Goal: Task Accomplishment & Management: Complete application form

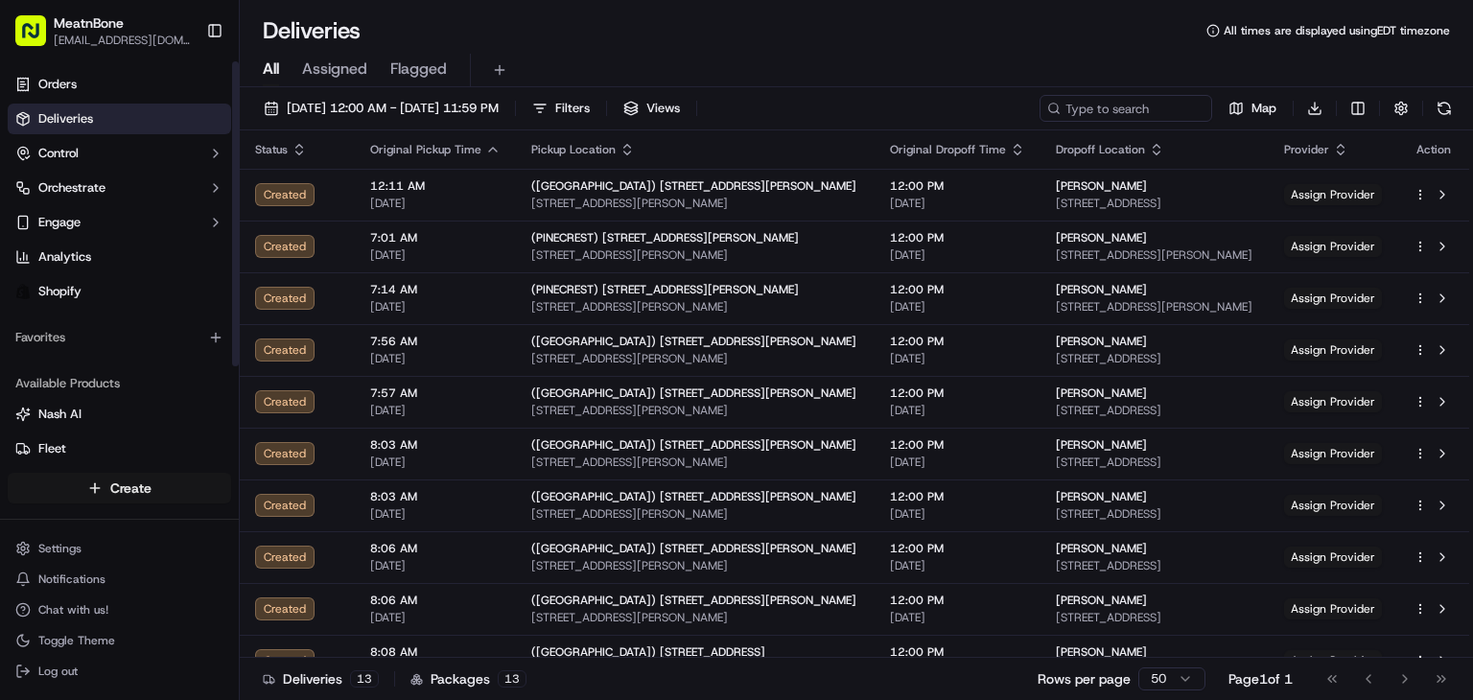
click at [160, 484] on html "MeatnBone [EMAIL_ADDRESS][DOMAIN_NAME] Toggle Sidebar Orders Deliveries Control…" at bounding box center [736, 350] width 1473 height 700
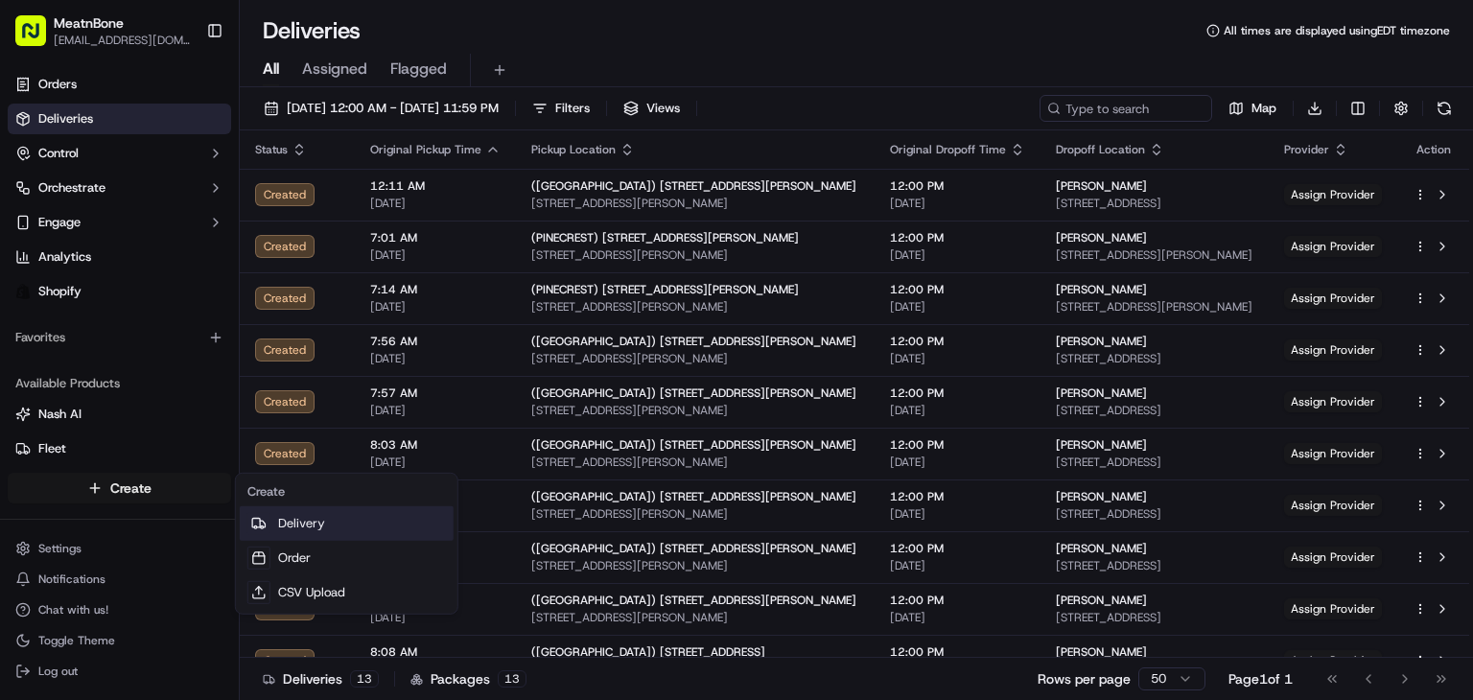
click at [352, 529] on link "Delivery" at bounding box center [347, 523] width 214 height 35
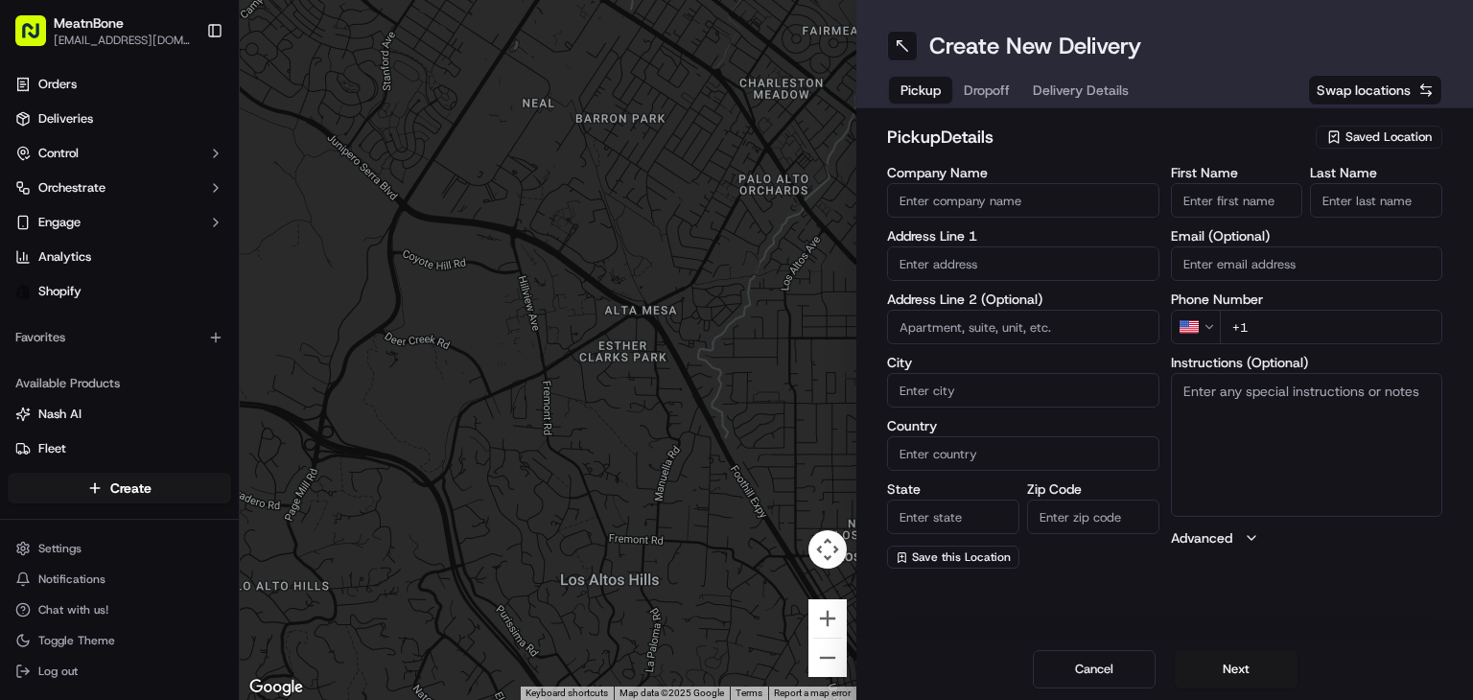
click at [1344, 139] on div "Saved Location" at bounding box center [1379, 137] width 127 height 23
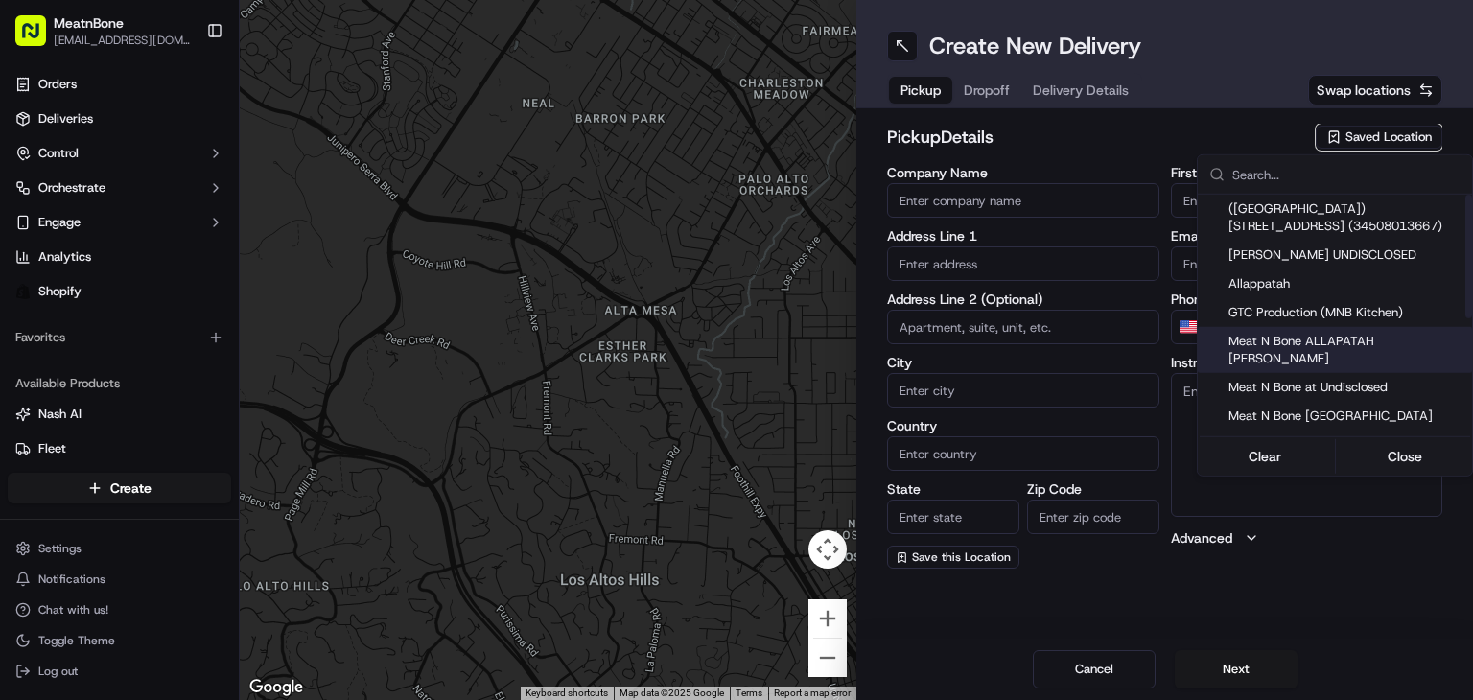
click at [1335, 336] on span "Meat N Bone ALLAPATAH [PERSON_NAME]" at bounding box center [1346, 350] width 236 height 35
type input "Meat N Bone ALLAPATAH [PERSON_NAME]"
type input "[STREET_ADDRESS]"
type input "[GEOGRAPHIC_DATA]"
type input "US"
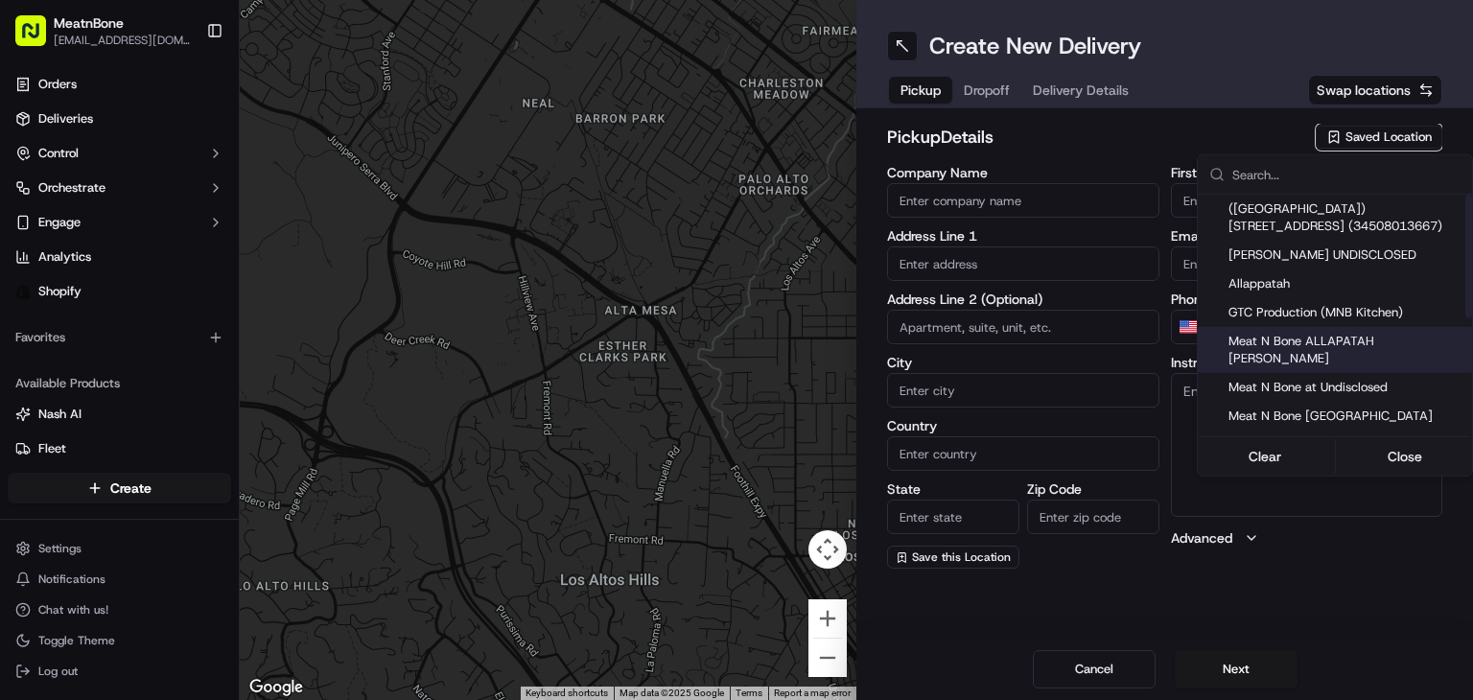
type input "FL"
type input "33142"
type input "[PERSON_NAME]"
type input "bello"
type input "[PERSON_NAME][EMAIL_ADDRESS][DOMAIN_NAME]"
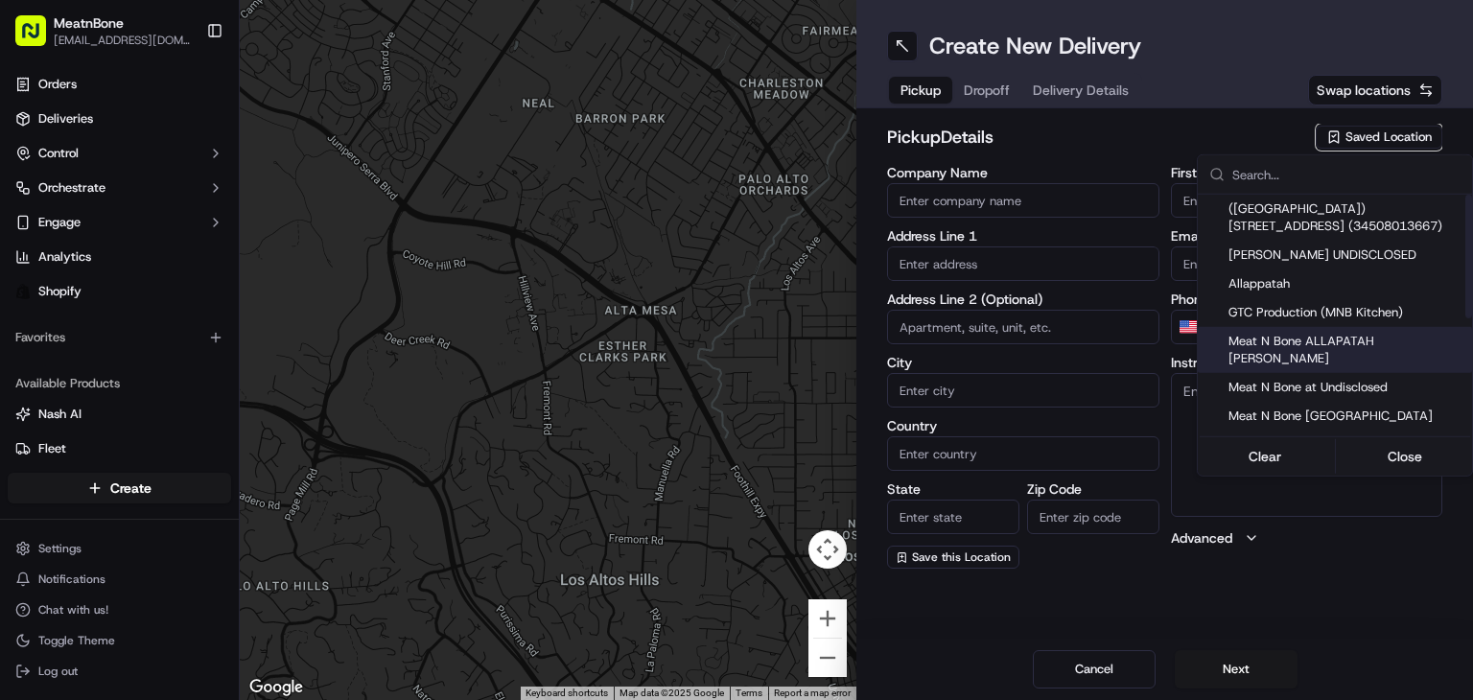
type input "[PHONE_NUMBER]"
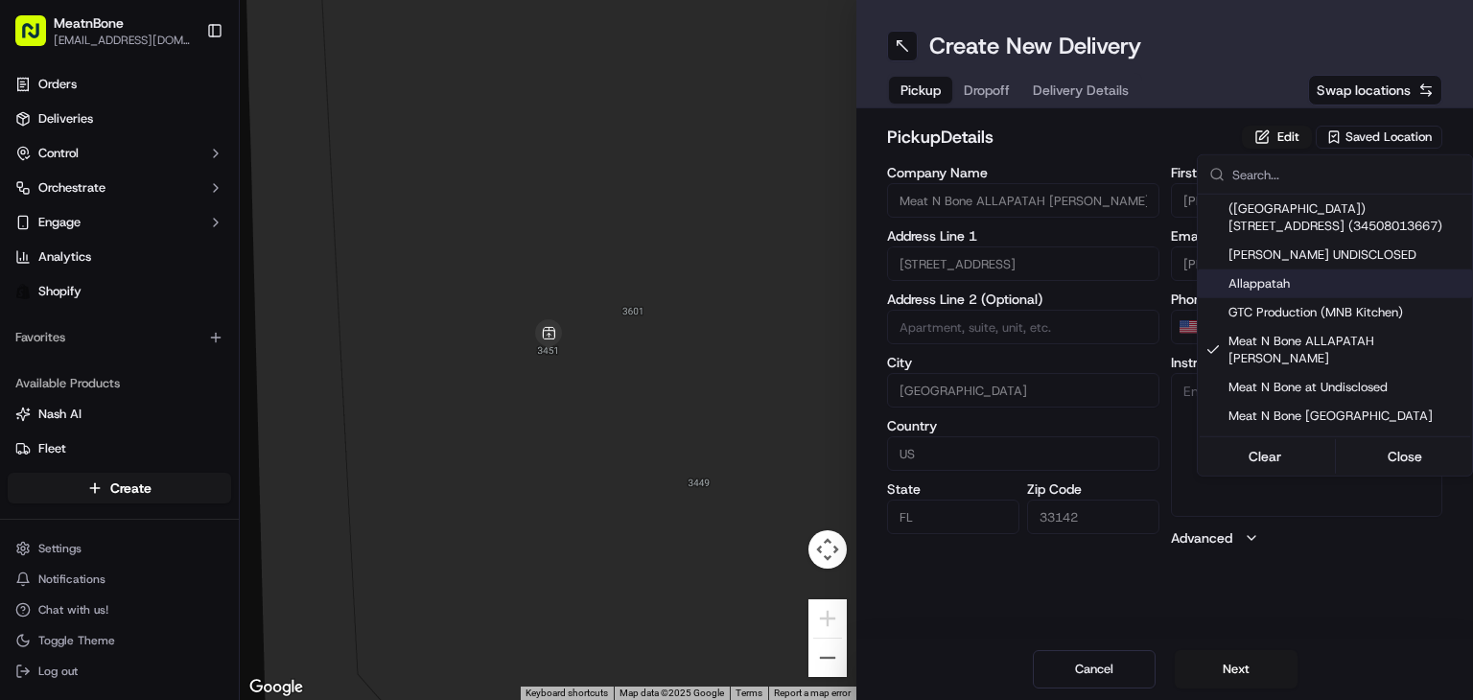
click at [974, 101] on html "MeatnBone [EMAIL_ADDRESS][DOMAIN_NAME] Toggle Sidebar Orders Deliveries Control…" at bounding box center [736, 350] width 1473 height 700
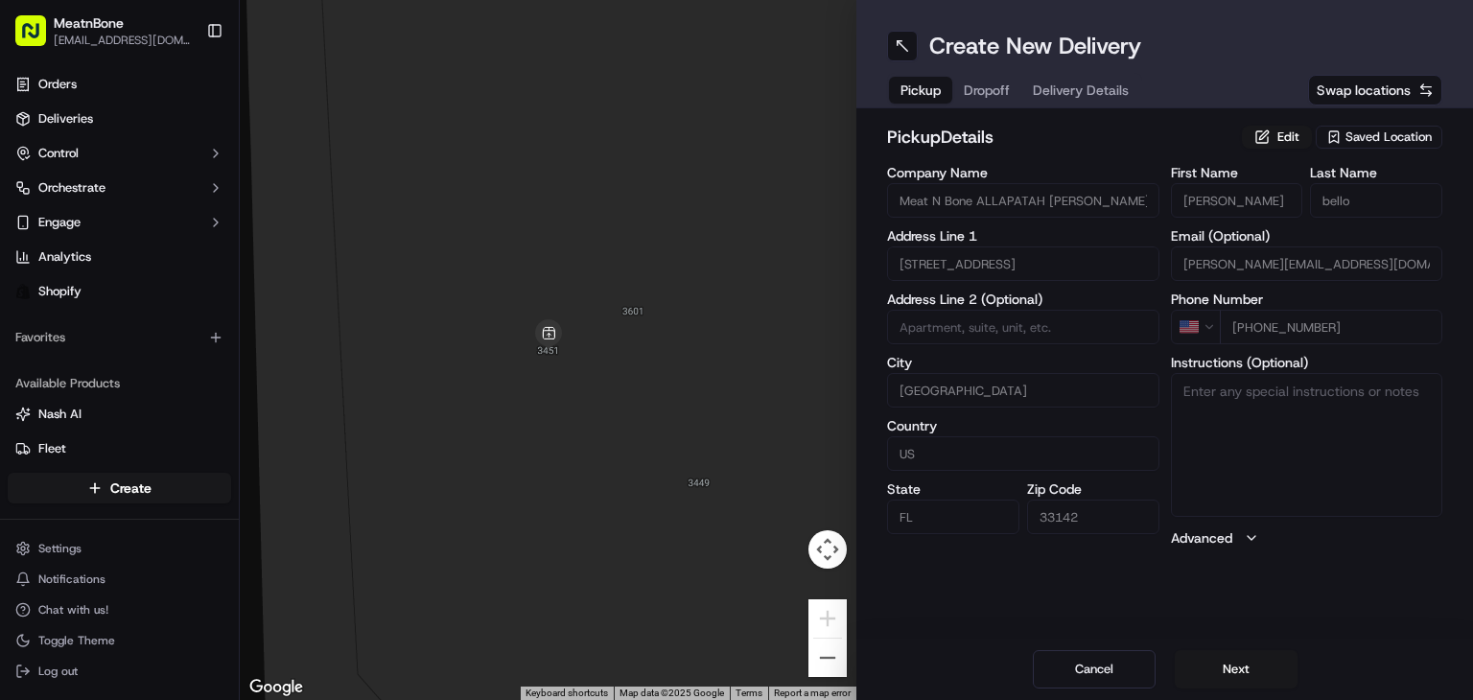
click at [986, 96] on span "Dropoff" at bounding box center [987, 90] width 46 height 19
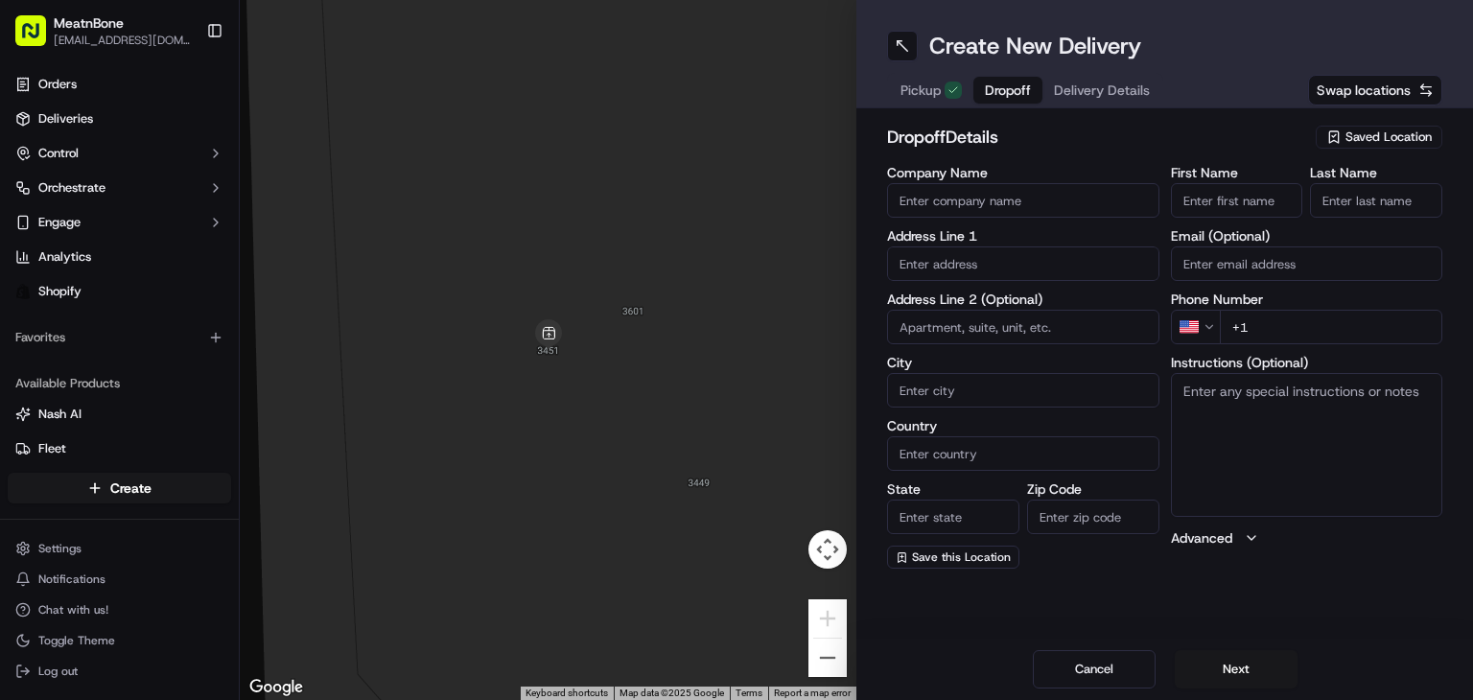
click at [974, 266] on input "text" at bounding box center [1023, 263] width 272 height 35
click at [1398, 126] on div "Saved Location" at bounding box center [1379, 137] width 127 height 23
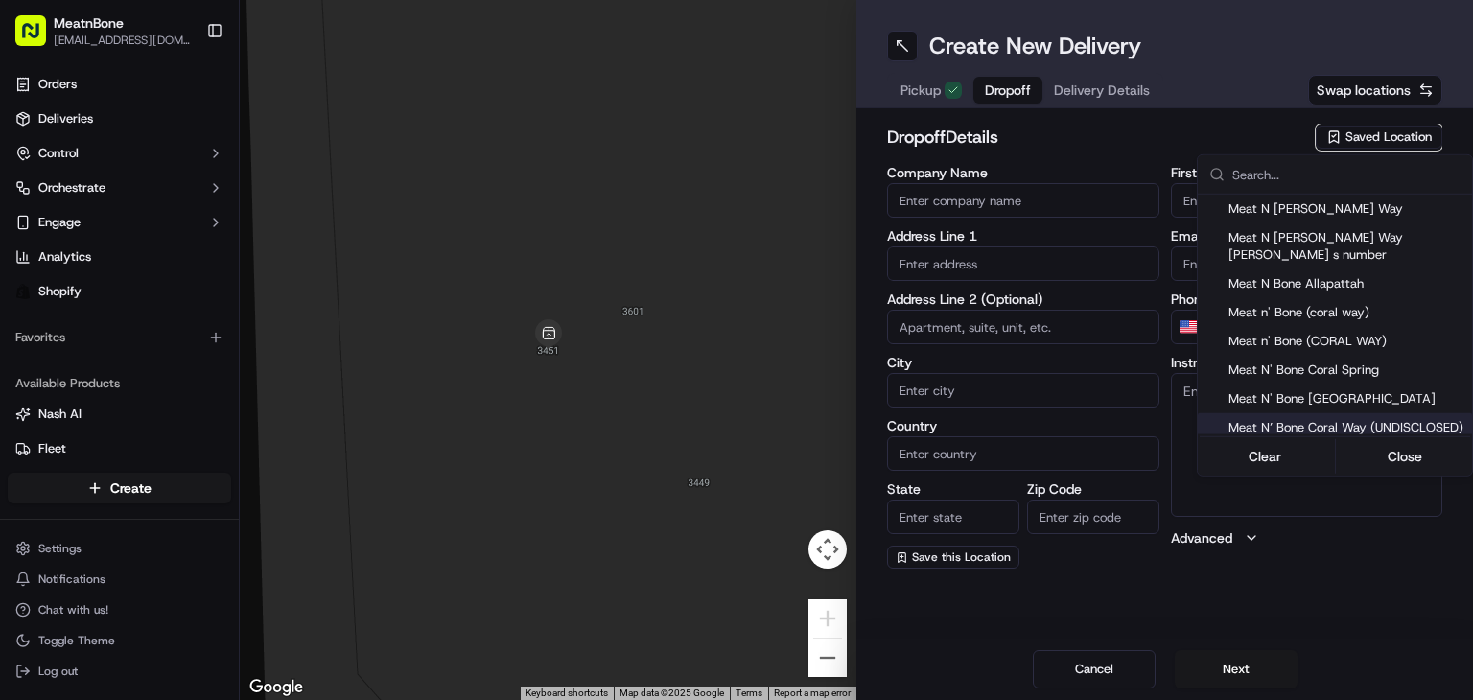
click at [1387, 419] on span "Meat N’ Bone Coral Way (UNDISCLOSED)" at bounding box center [1346, 427] width 236 height 17
type input "Meat N’ Bone Coral Way (UNDISCLOSED)"
type input "2207 Coral Wy"
type input "Coral Gables"
type input "US"
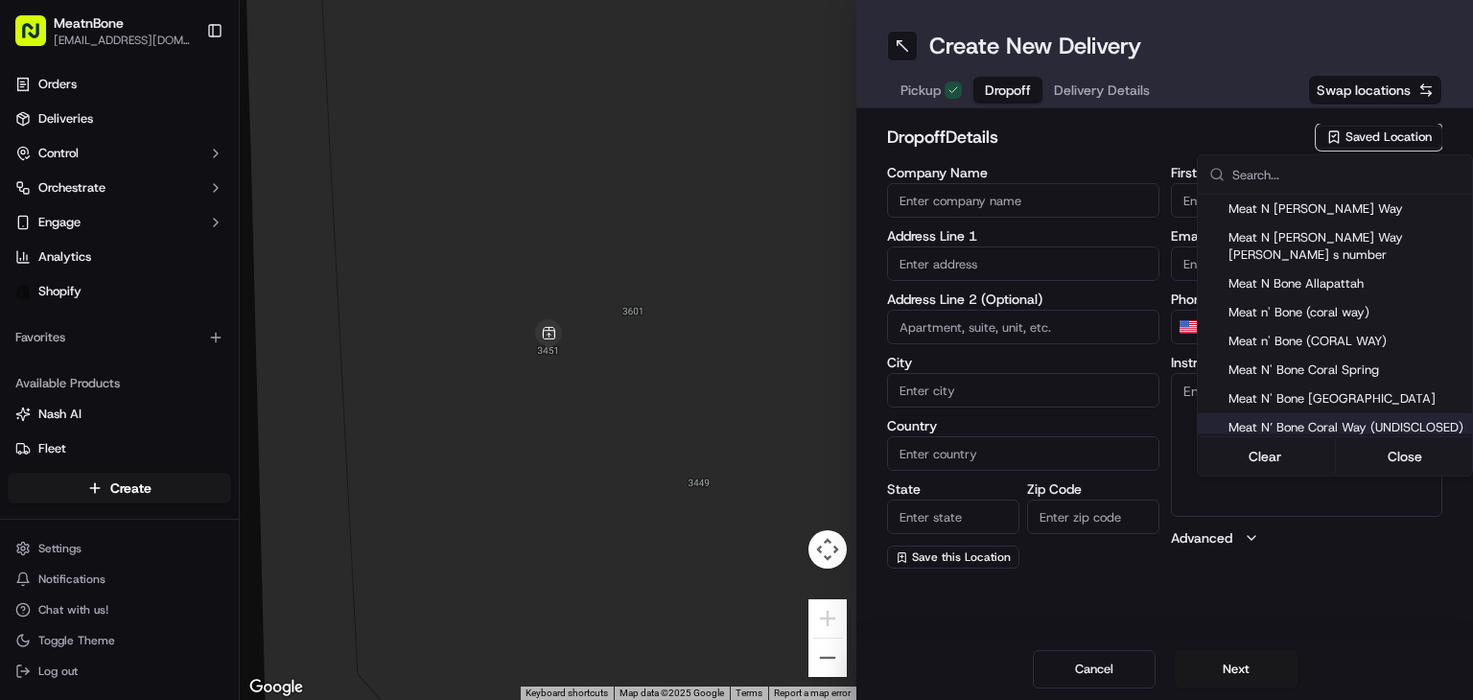
type input "FL"
type input "33145"
type input "Meat N"
type input "Bone"
type input "[EMAIL_ADDRESS][DOMAIN_NAME]"
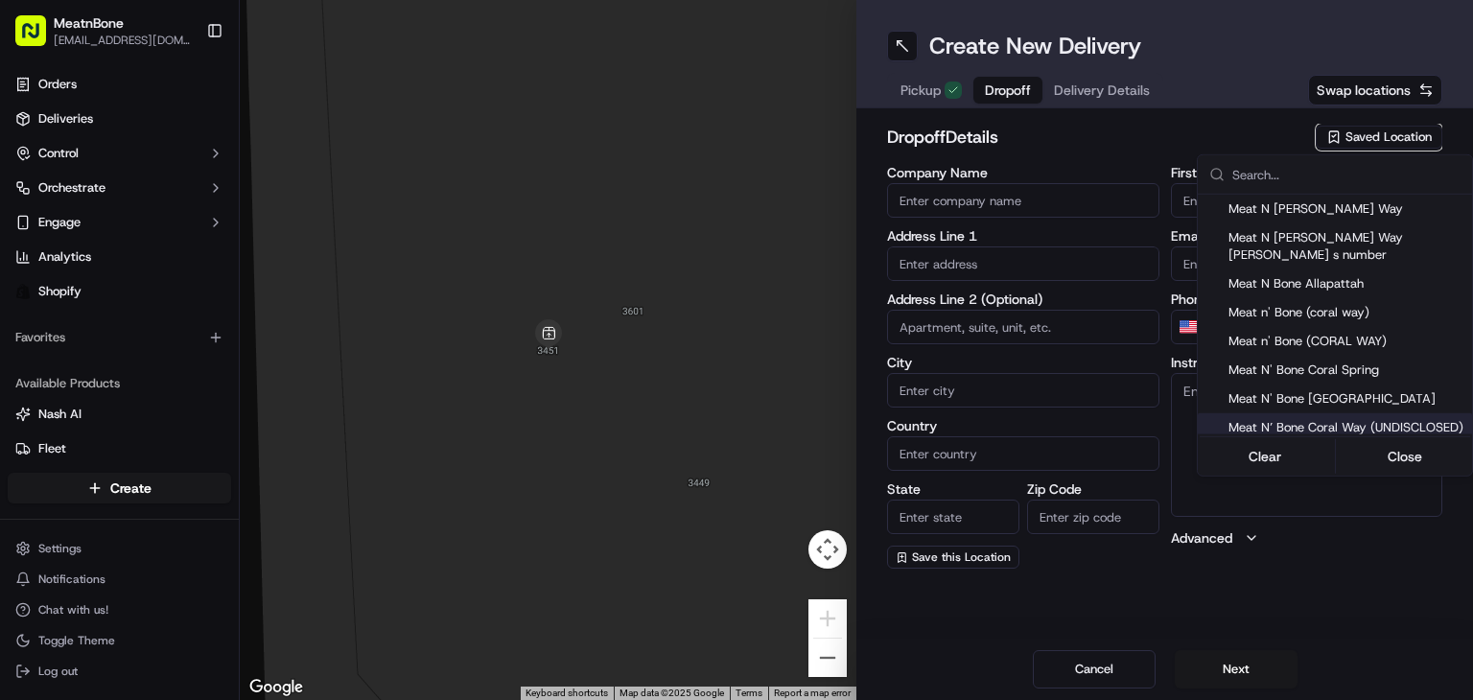
type input "[PHONE_NUMBER]"
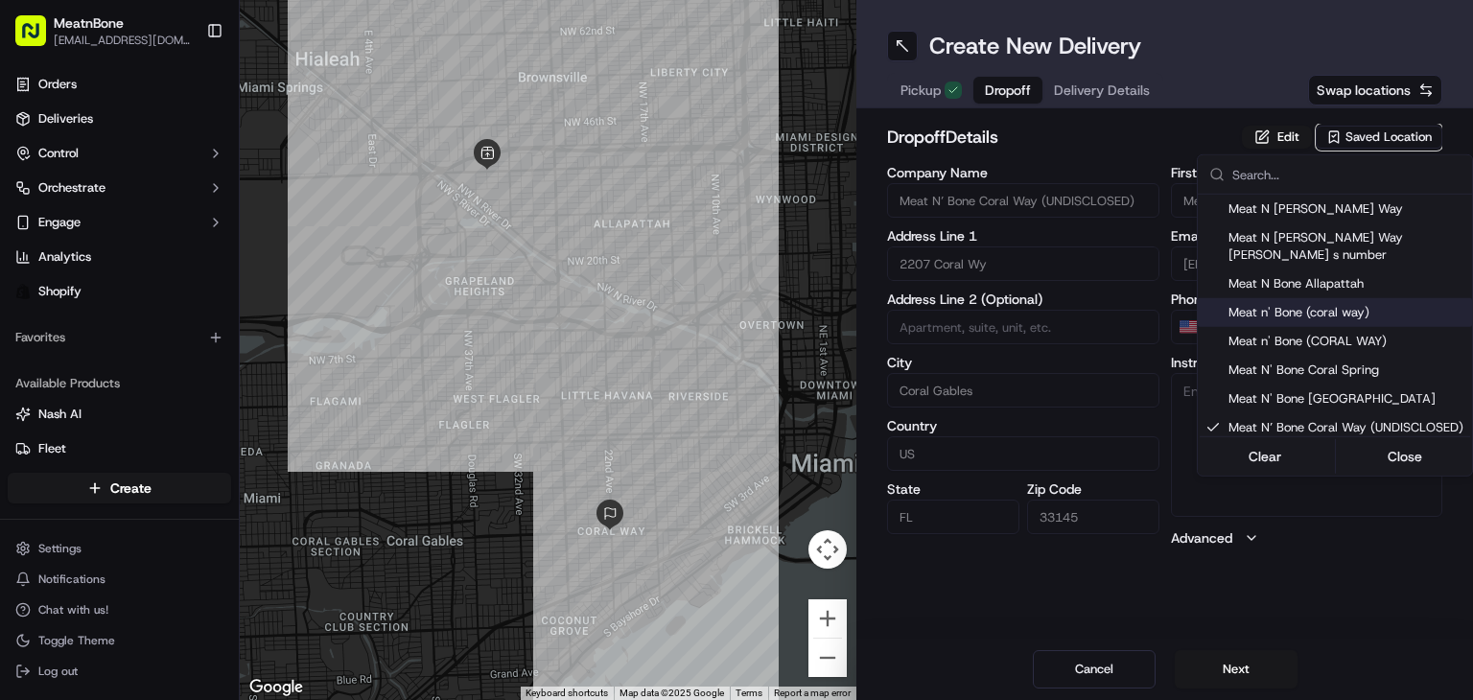
click at [1081, 135] on html "MeatnBone [EMAIL_ADDRESS][DOMAIN_NAME] Toggle Sidebar Orders Deliveries Control…" at bounding box center [736, 350] width 1473 height 700
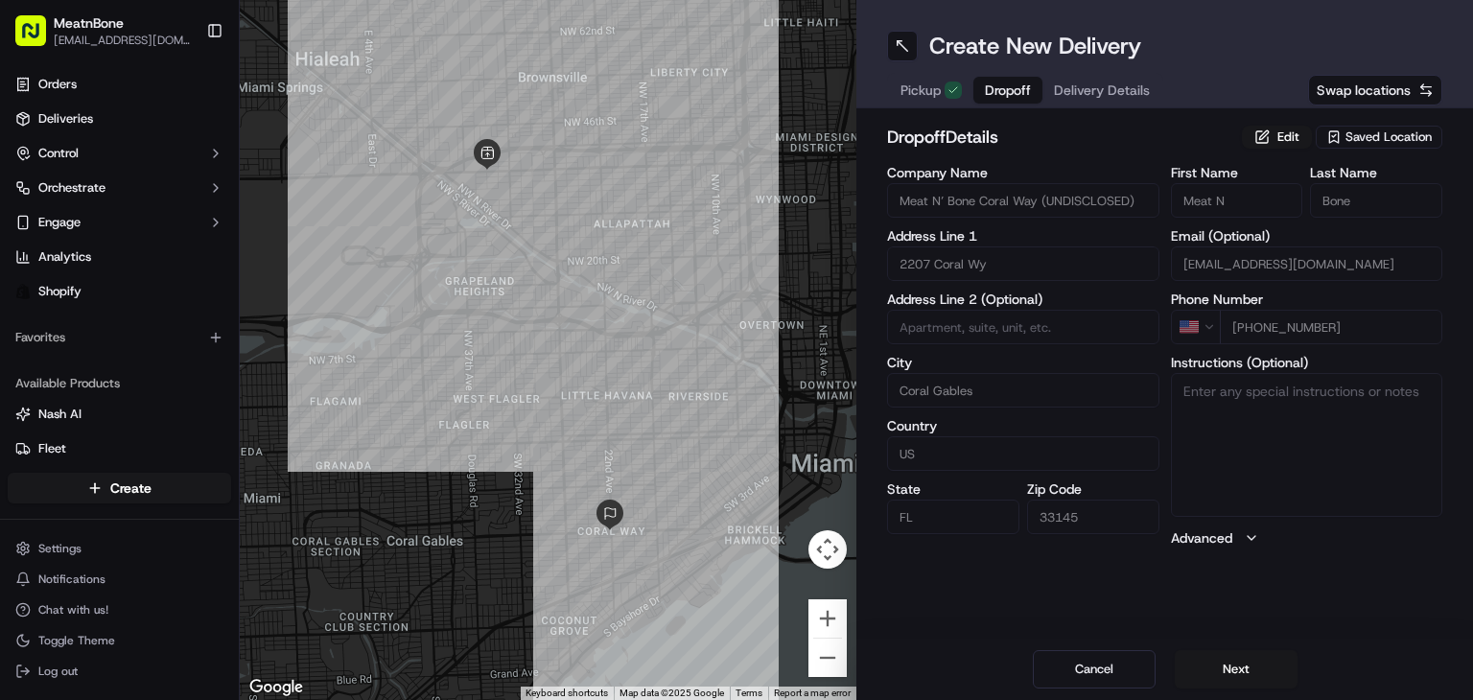
click at [1109, 70] on div "Create New Delivery Pickup Dropoff Delivery Details Swap locations" at bounding box center [1164, 54] width 617 height 108
click at [1074, 92] on span "Delivery Details" at bounding box center [1102, 90] width 96 height 19
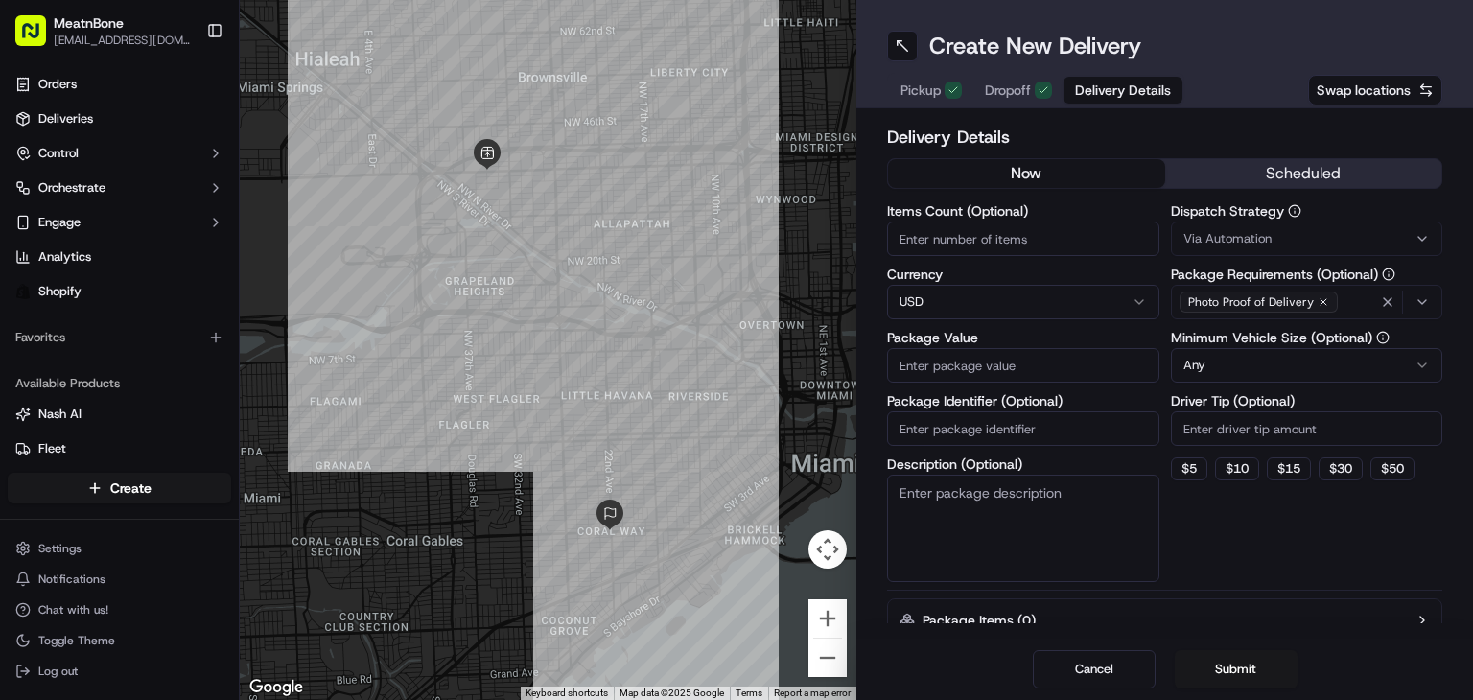
click at [1024, 91] on span "Dropoff" at bounding box center [1008, 90] width 46 height 19
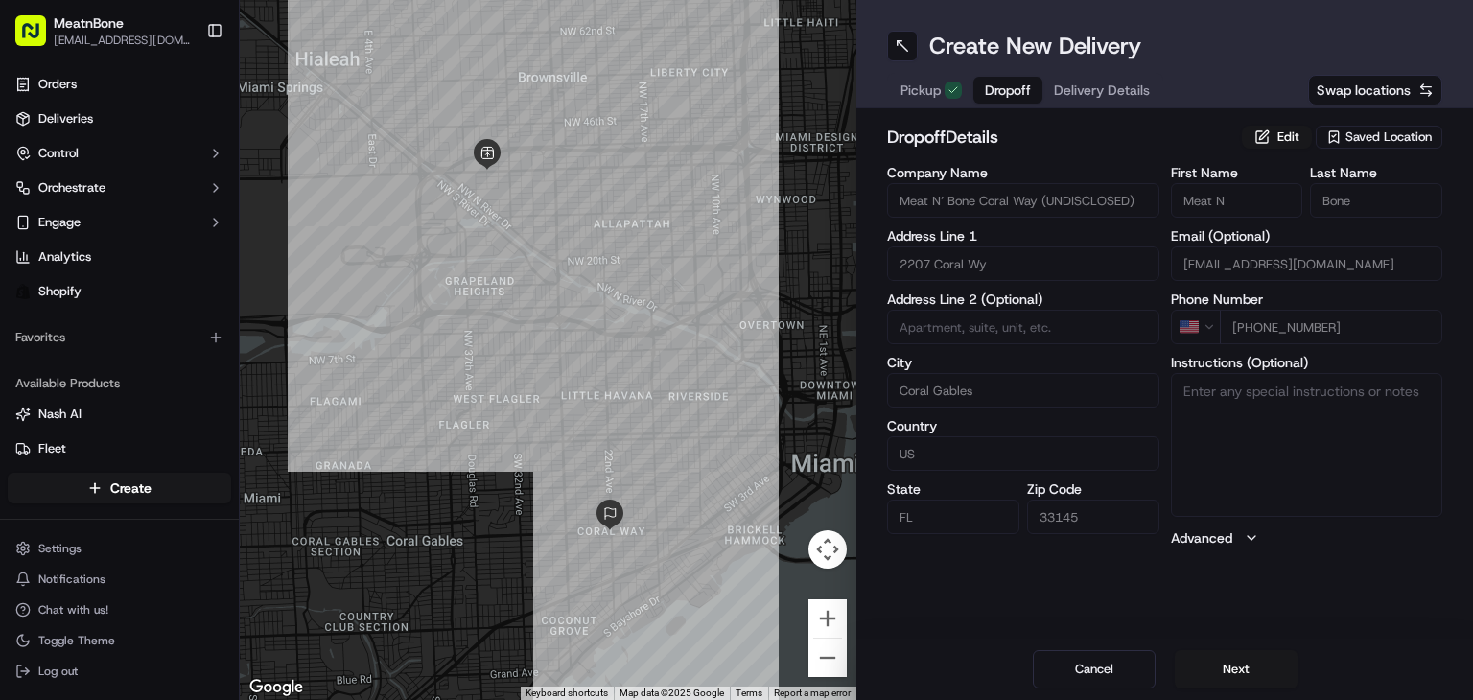
click at [1107, 97] on span "Delivery Details" at bounding box center [1102, 90] width 96 height 19
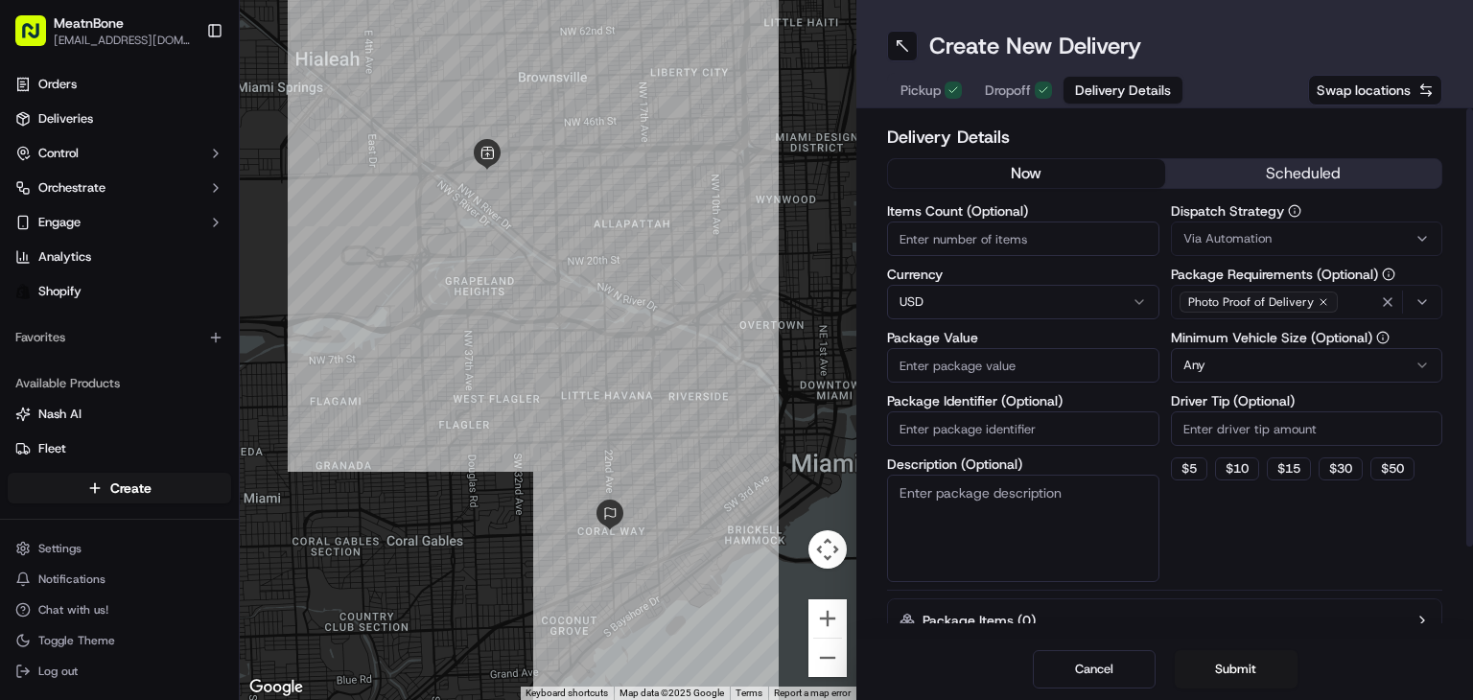
click at [931, 243] on input "Items Count (Optional)" at bounding box center [1023, 239] width 272 height 35
type input "50"
click at [966, 374] on input "Package Value" at bounding box center [1023, 365] width 272 height 35
type input "250"
click at [965, 423] on input "Package Identifier (Optional)" at bounding box center [1023, 428] width 272 height 35
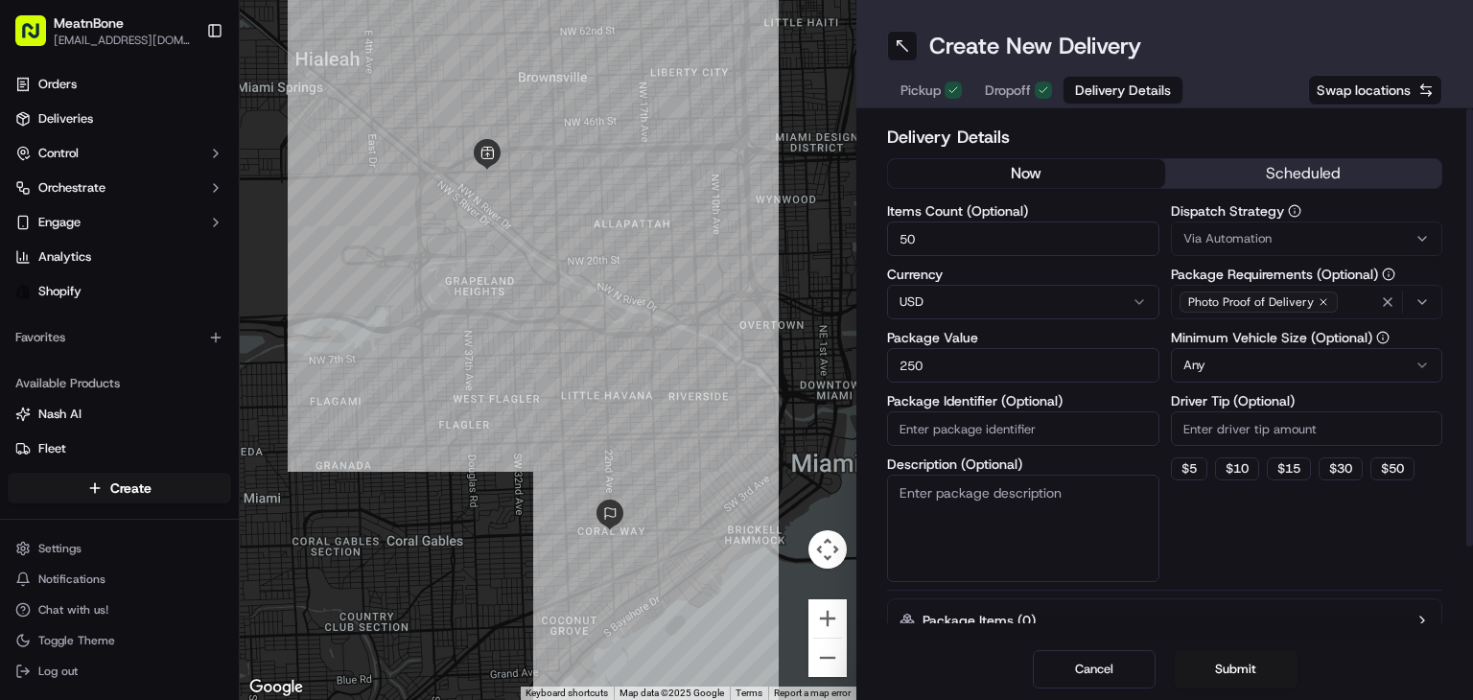
paste input "T10704"
type input "T10704"
click at [979, 537] on textarea "Description (Optional)" at bounding box center [1023, 528] width 272 height 107
click at [1262, 371] on html "MeatnBone [EMAIL_ADDRESS][DOMAIN_NAME] Toggle Sidebar Orders Deliveries Control…" at bounding box center [736, 350] width 1473 height 700
click at [1220, 435] on input "Driver Tip (Optional)" at bounding box center [1307, 428] width 272 height 35
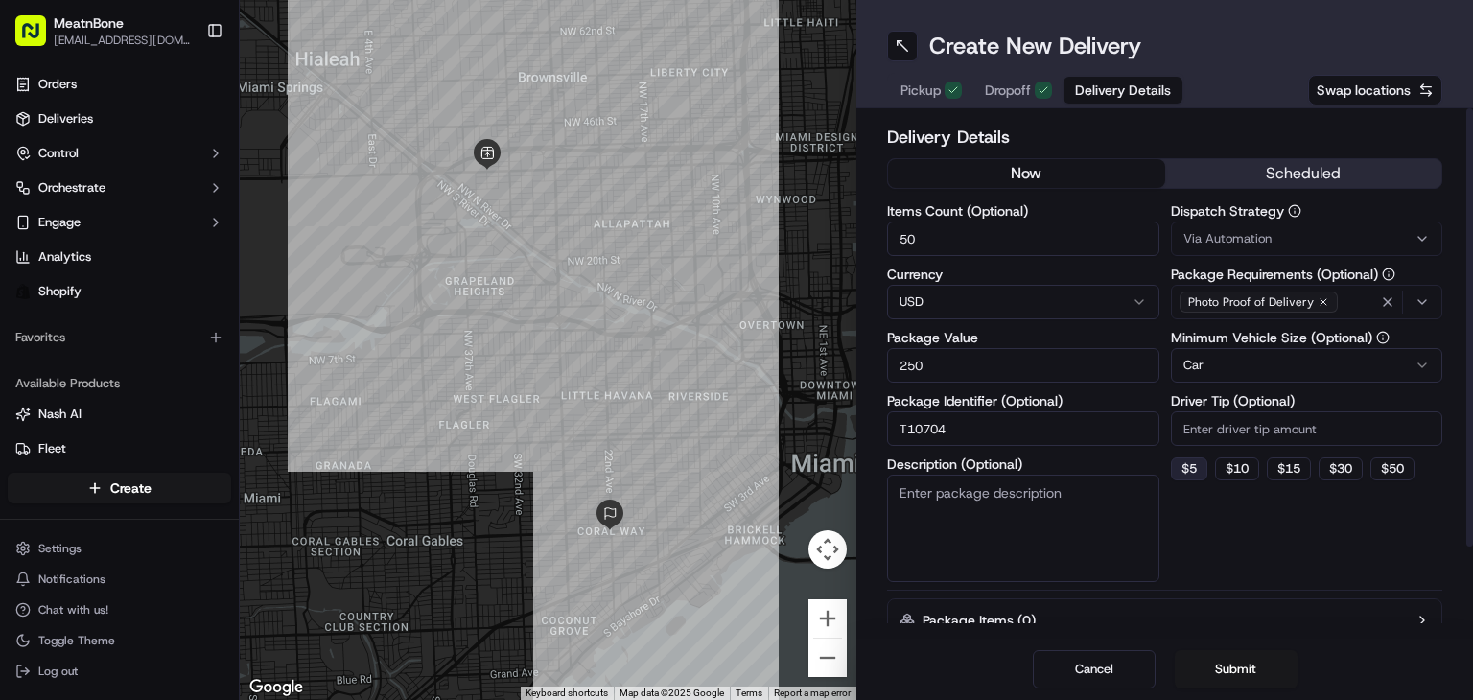
click at [1174, 464] on button "$ 5" at bounding box center [1189, 468] width 36 height 23
type input "5"
click at [1261, 571] on div "Dispatch Strategy Via Automation Package Requirements (Optional) Photo Proof of…" at bounding box center [1307, 393] width 272 height 378
click at [1255, 631] on div "Delivery Details now scheduled Items Count (Optional) 50 Currency USD Package V…" at bounding box center [1164, 373] width 617 height 530
click at [1012, 521] on textarea "Description (Optional)" at bounding box center [1023, 528] width 272 height 107
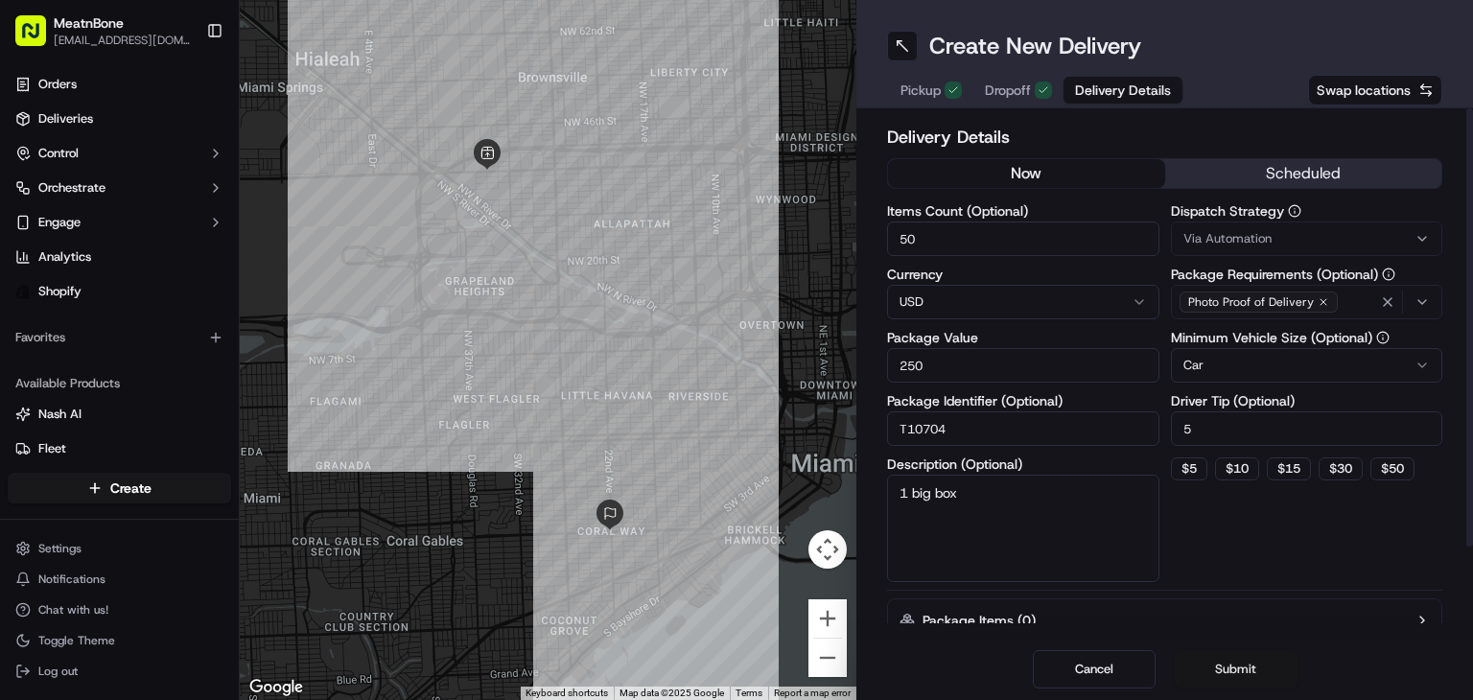
type textarea "1 big box"
click at [1243, 665] on button "Submit" at bounding box center [1236, 669] width 123 height 38
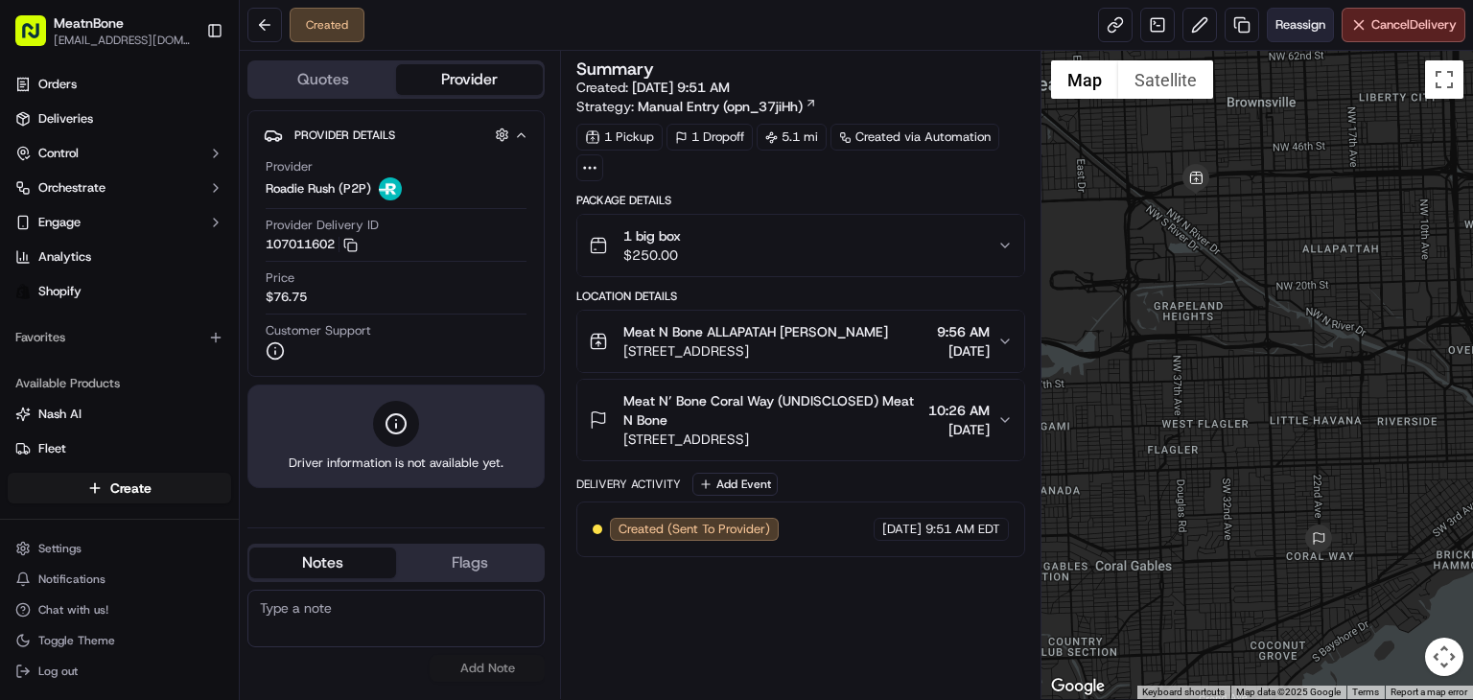
click at [1308, 24] on span "Reassign" at bounding box center [1300, 24] width 50 height 17
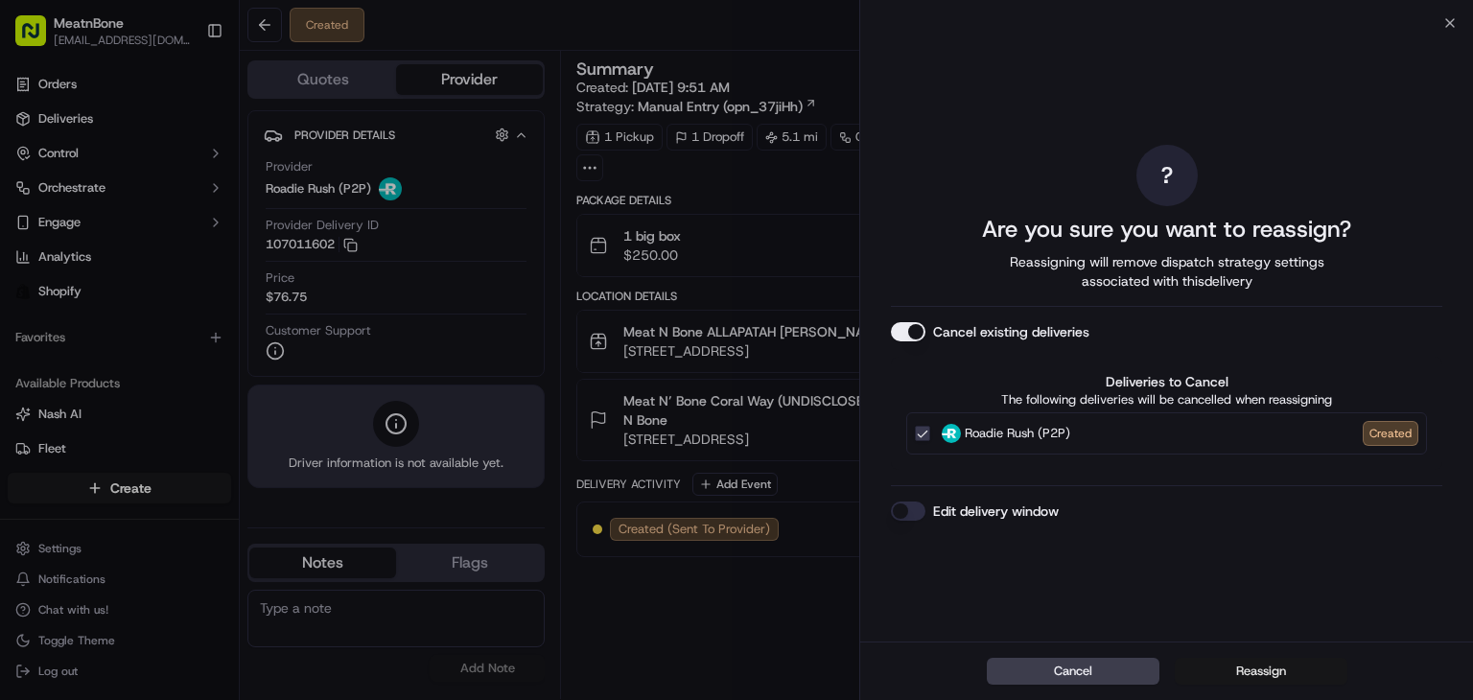
click at [1234, 660] on button "Reassign" at bounding box center [1261, 671] width 173 height 27
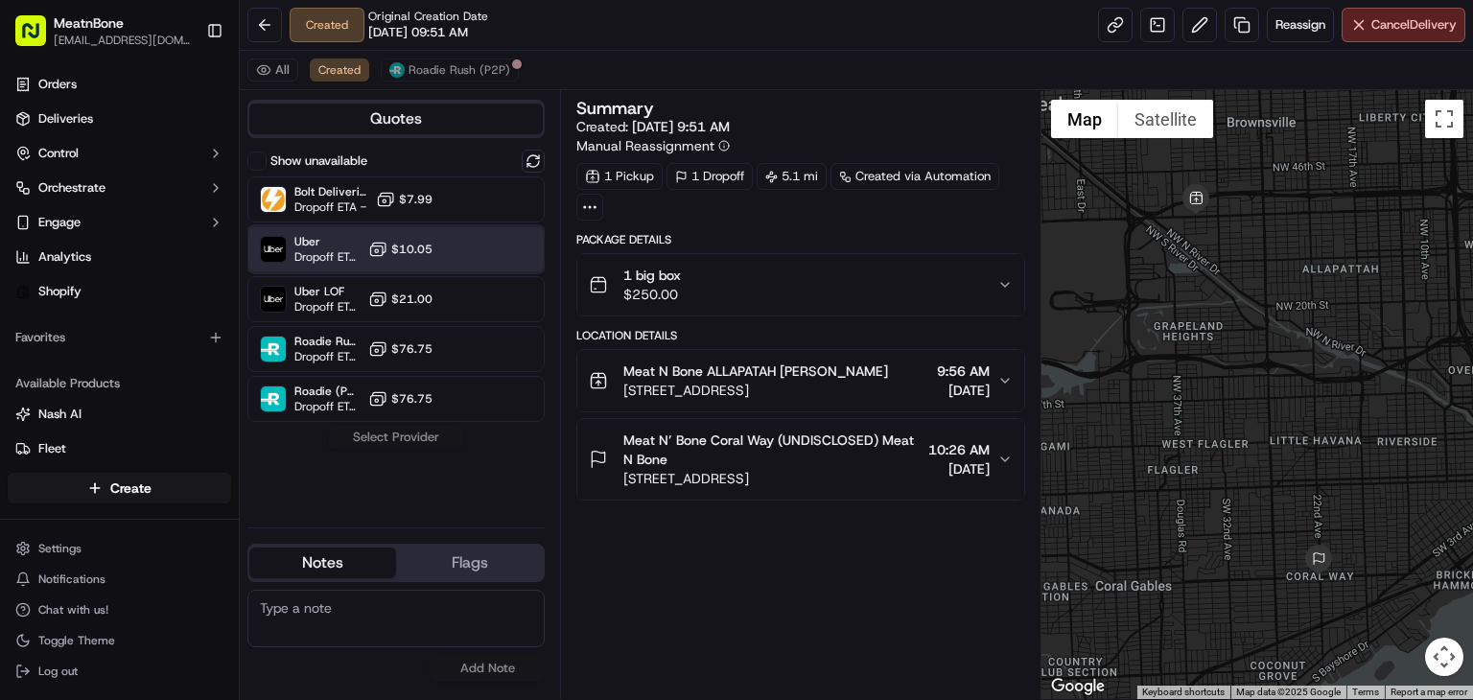
click at [434, 239] on div "Uber Dropoff ETA 44 minutes $10.05" at bounding box center [395, 249] width 297 height 46
click at [399, 432] on button "Assign Provider" at bounding box center [396, 437] width 136 height 23
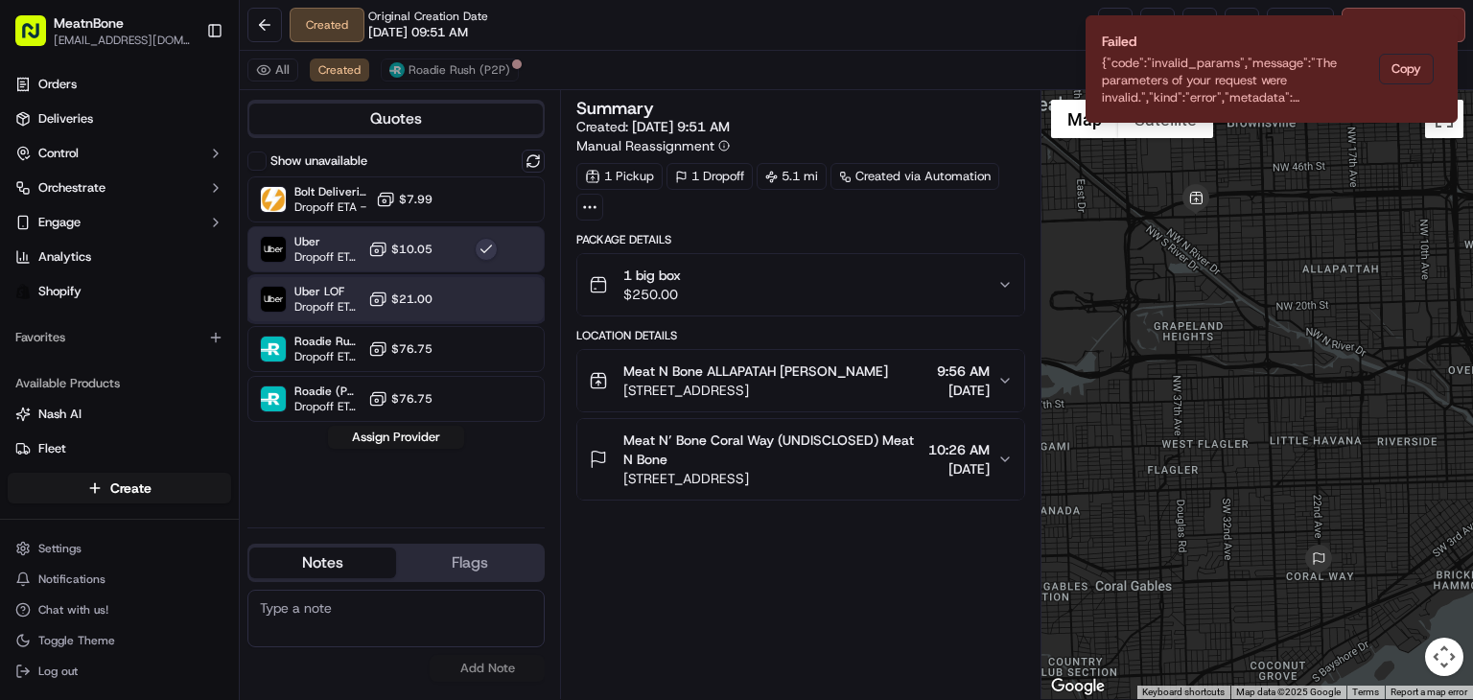
click at [407, 281] on div "Uber LOF Dropoff ETA 39 minutes $21.00" at bounding box center [395, 299] width 297 height 46
click at [1435, 35] on icon "Notifications (F8)" at bounding box center [1441, 31] width 15 height 15
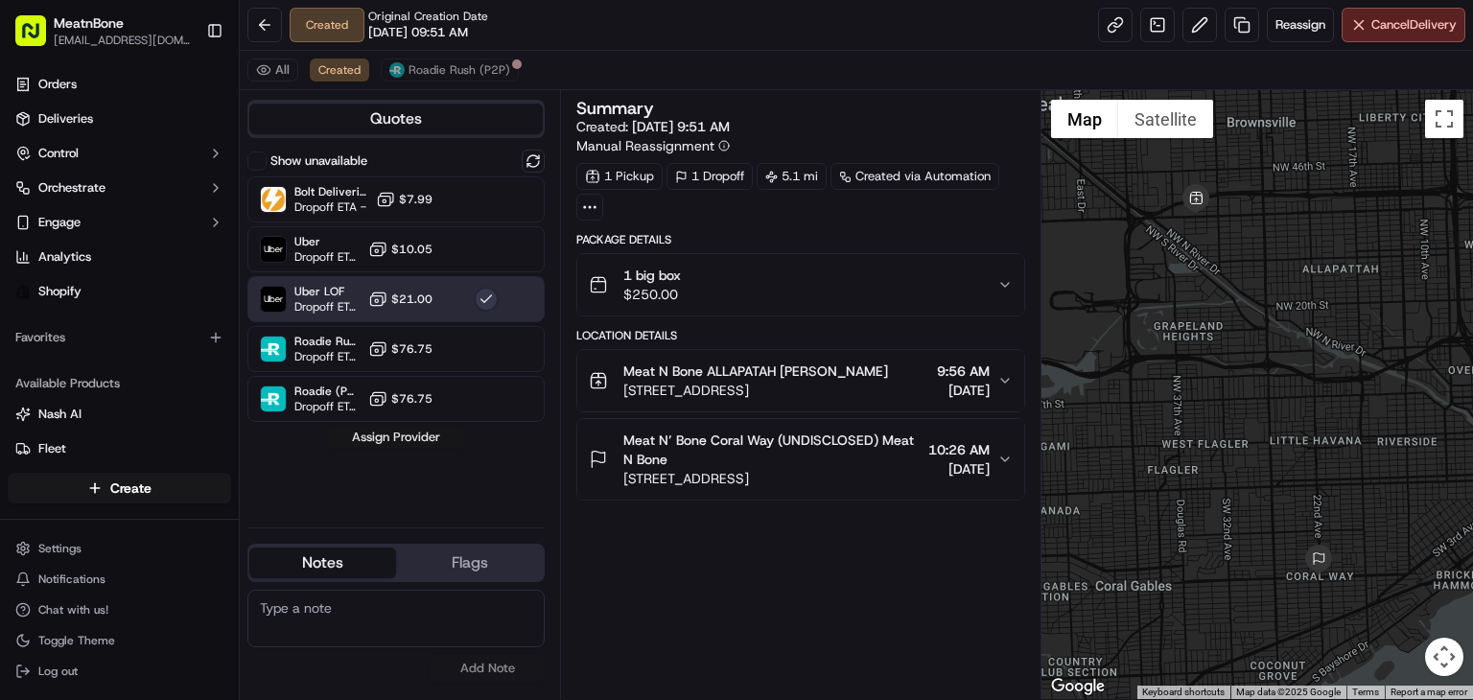
click at [409, 439] on button "Assign Provider" at bounding box center [396, 437] width 136 height 23
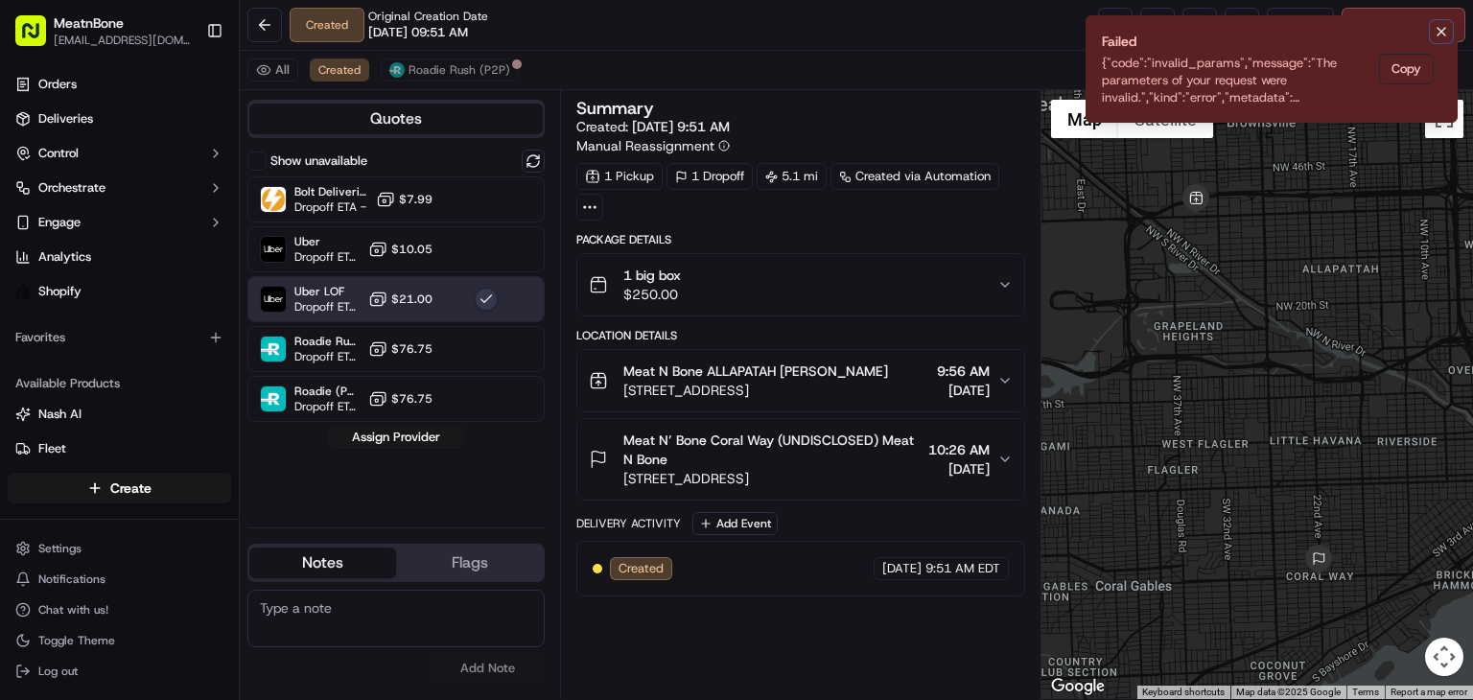
click at [1442, 30] on icon "Notifications (F8)" at bounding box center [1441, 32] width 8 height 8
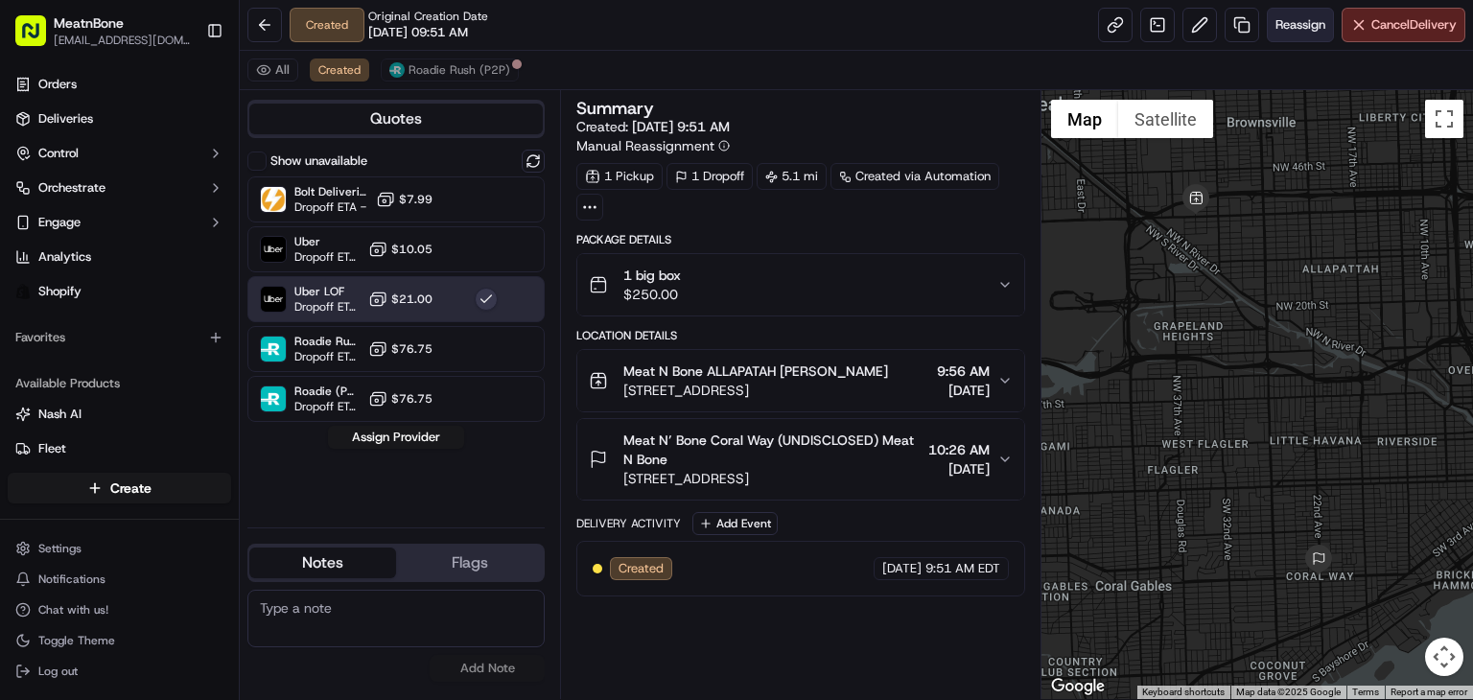
click at [1300, 15] on button "Reassign" at bounding box center [1300, 25] width 67 height 35
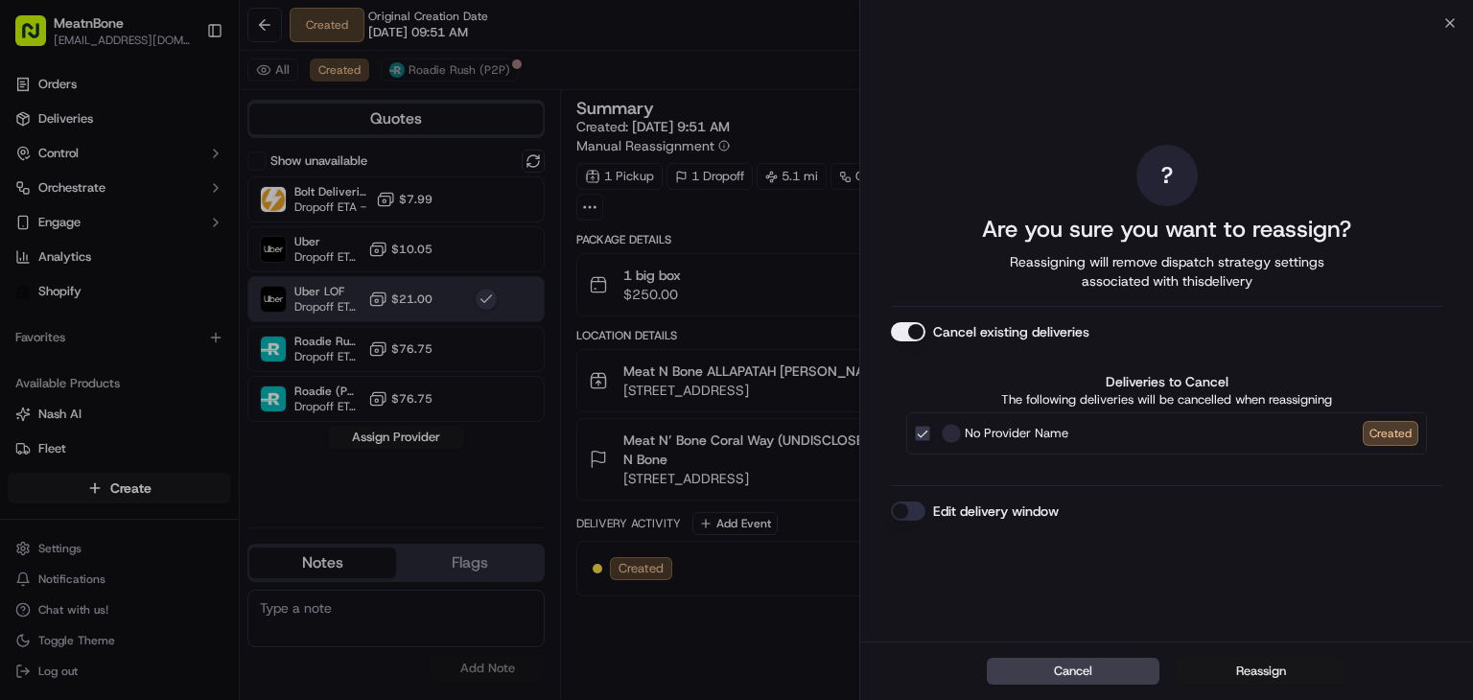
click at [1276, 672] on button "Reassign" at bounding box center [1261, 671] width 173 height 27
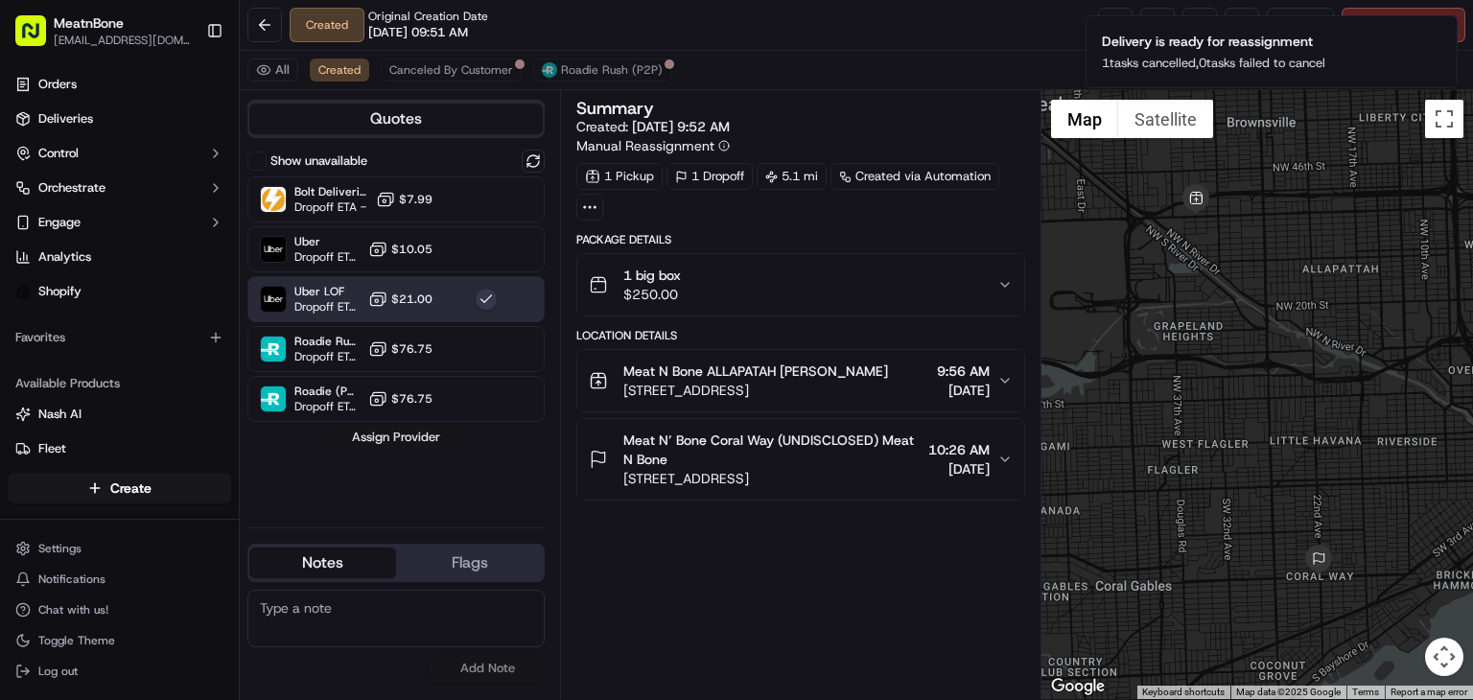
click at [380, 445] on button "Assign Provider" at bounding box center [396, 437] width 136 height 23
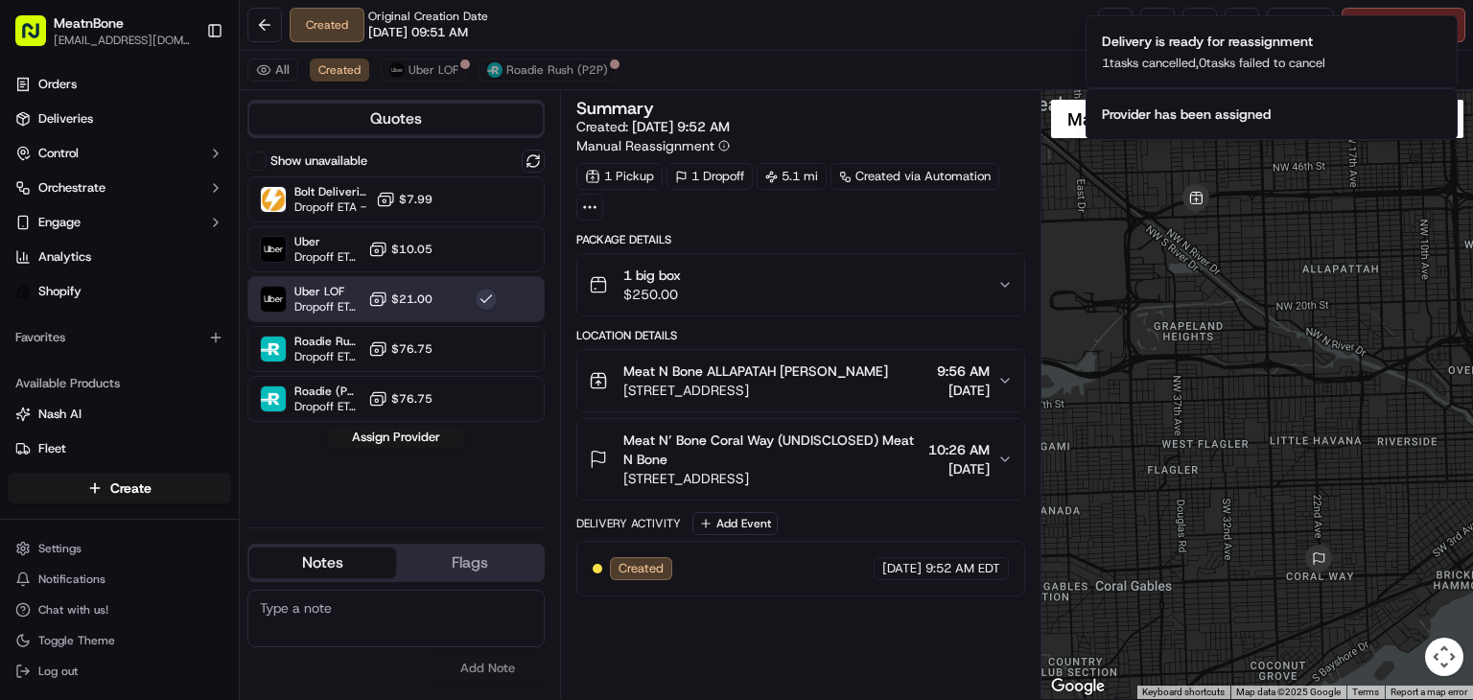
click at [967, 51] on div "All Created Uber LOF Roadie Rush (P2P)" at bounding box center [856, 70] width 1233 height 39
click at [1442, 36] on icon "Notifications (F8)" at bounding box center [1441, 31] width 15 height 15
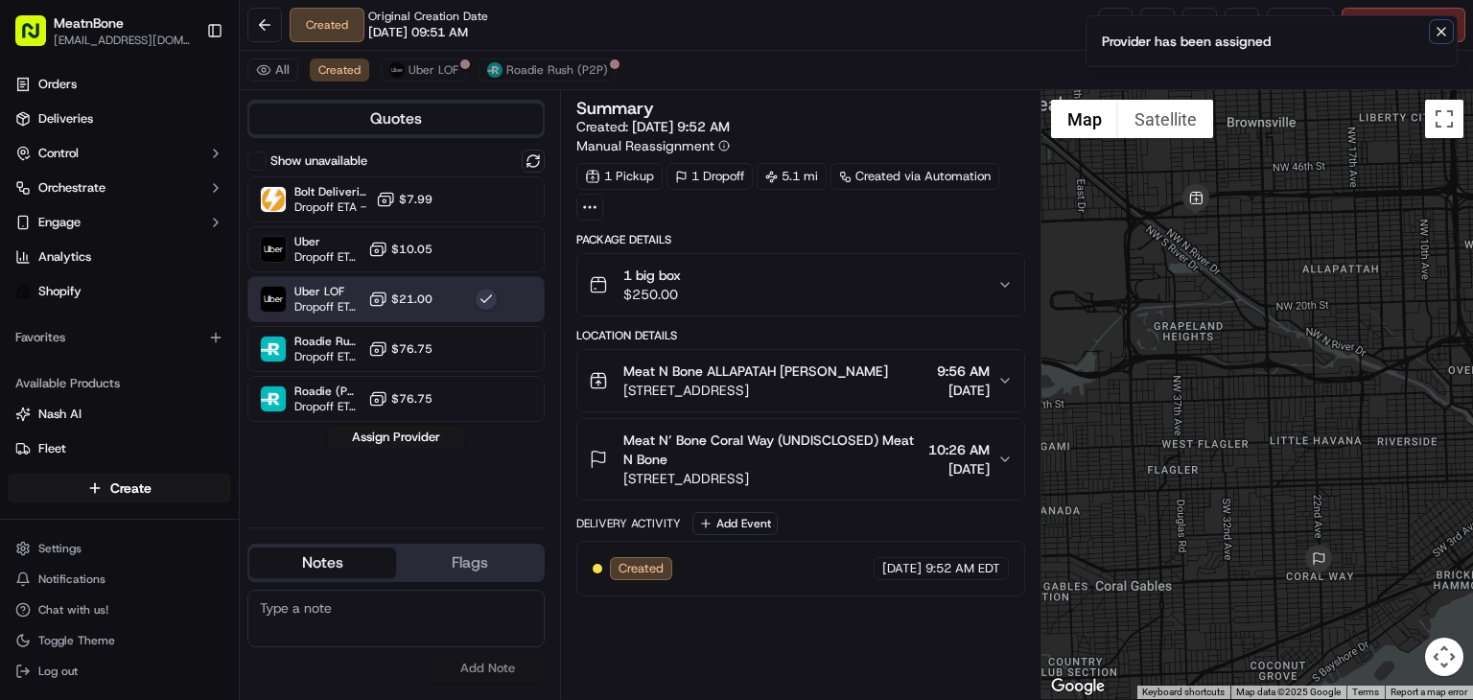
click at [1446, 30] on icon "Notifications (F8)" at bounding box center [1441, 31] width 15 height 15
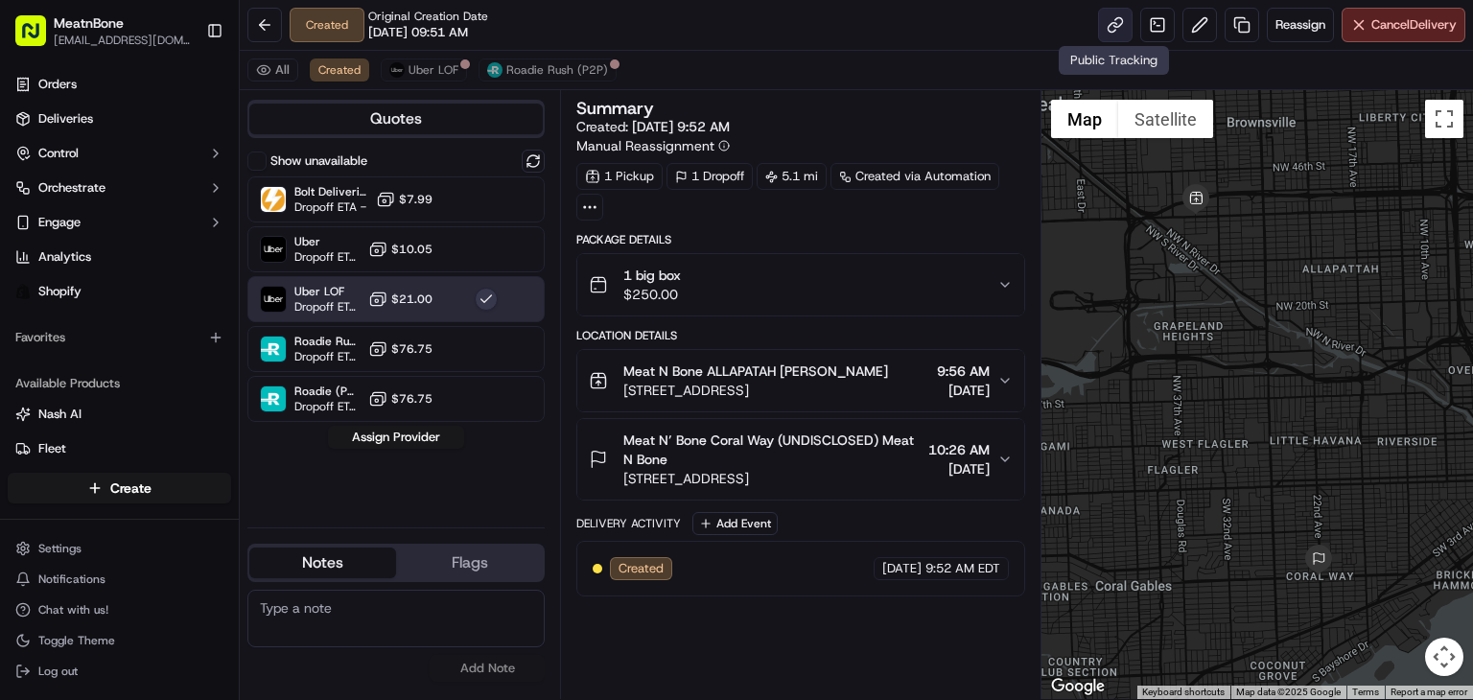
click at [1106, 21] on link at bounding box center [1115, 25] width 35 height 35
click at [796, 649] on div "Summary Created: [DATE] 9:52 AM Manual Reassignment 1 Pickup 1 Dropoff 5.1 mi C…" at bounding box center [800, 395] width 449 height 590
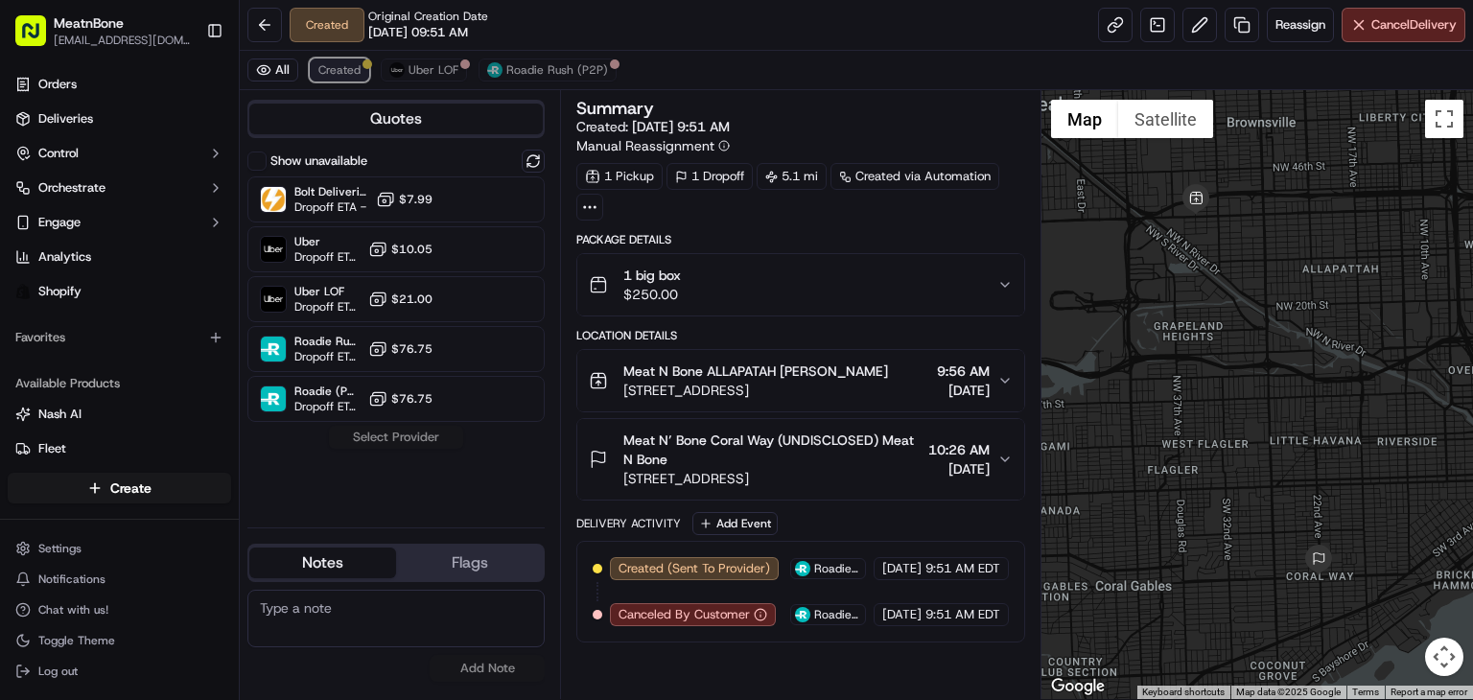
click at [341, 77] on span "Created" at bounding box center [339, 69] width 42 height 15
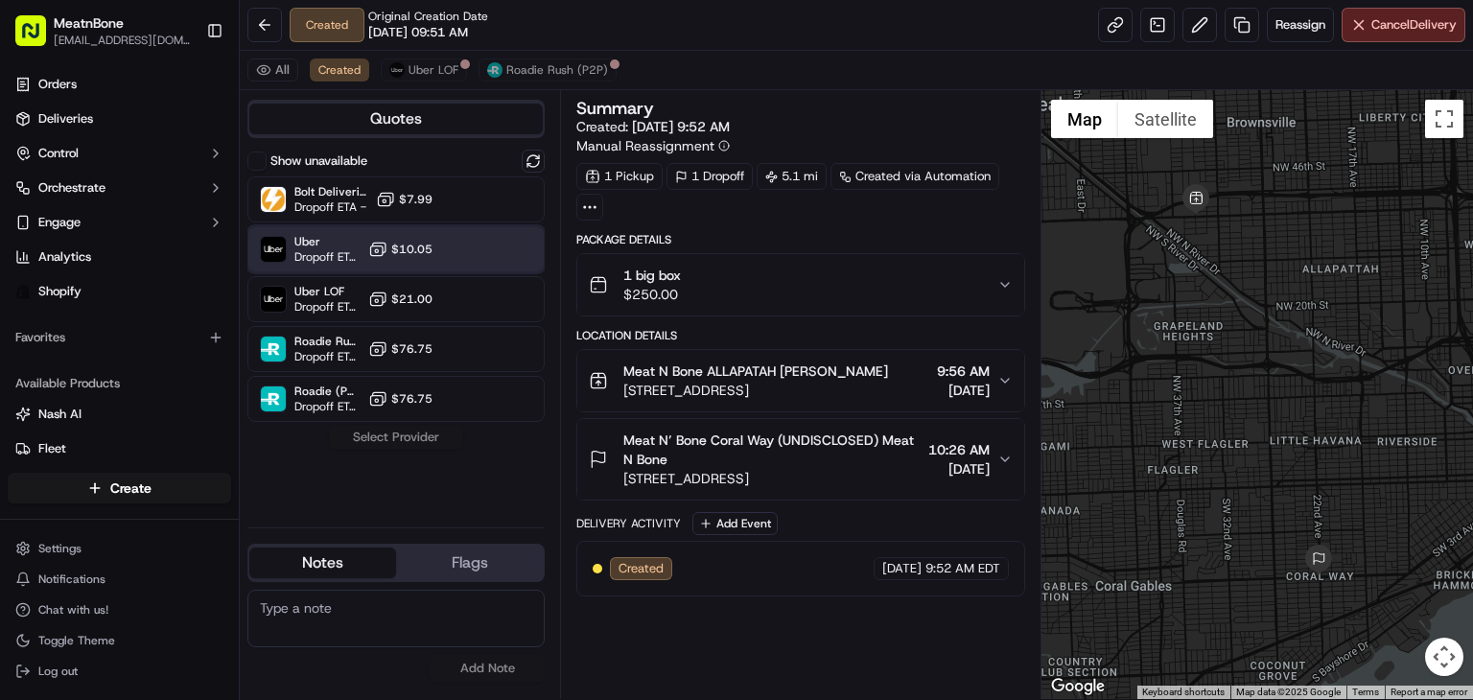
click at [454, 262] on div "Uber Dropoff ETA 39 minutes $10.05" at bounding box center [395, 249] width 297 height 46
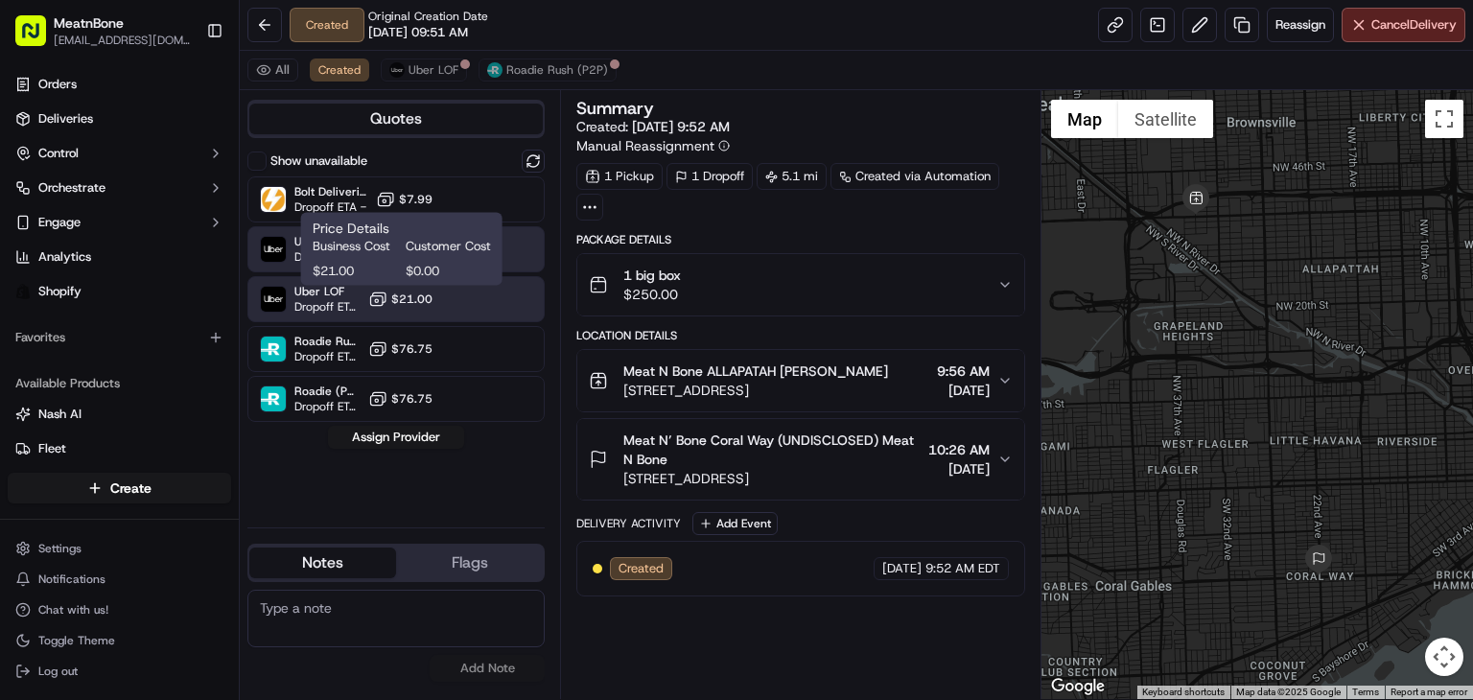
click at [426, 290] on button "$21.00" at bounding box center [400, 299] width 64 height 19
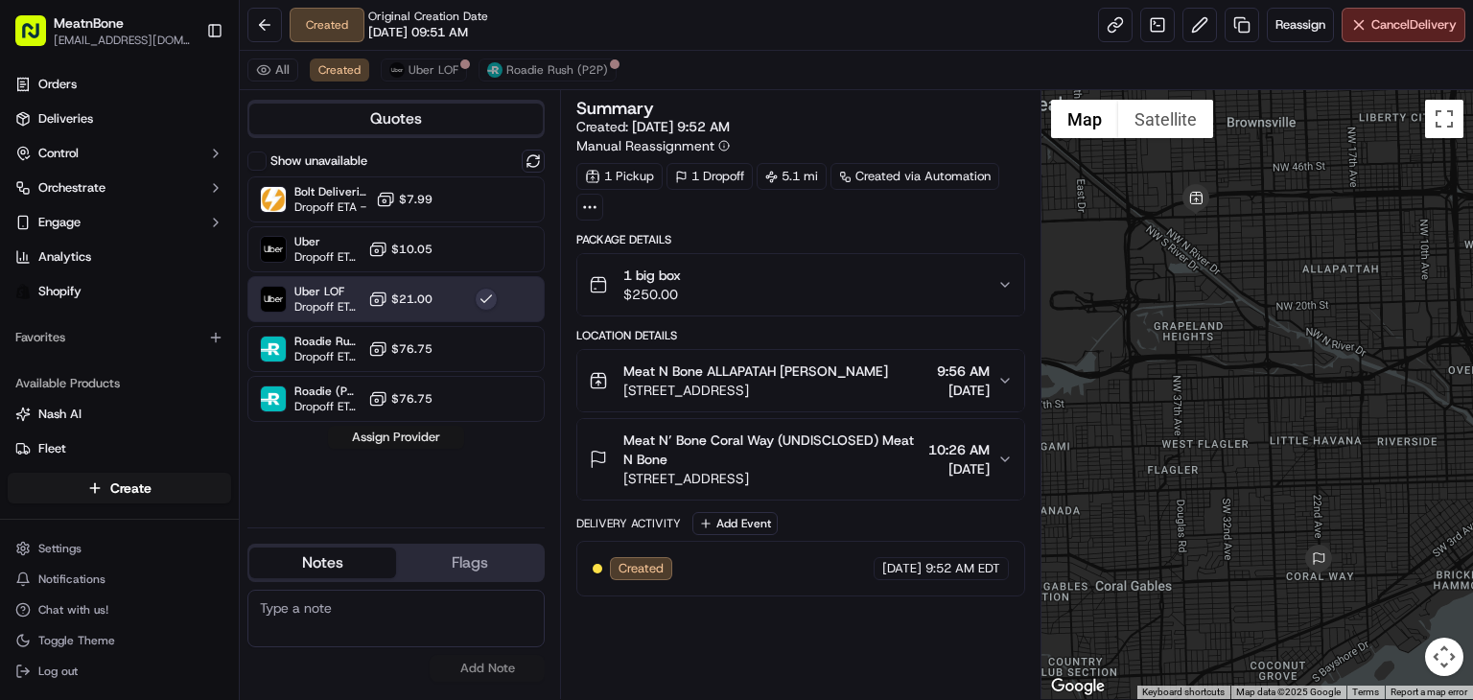
click at [422, 436] on button "Assign Provider" at bounding box center [396, 437] width 136 height 23
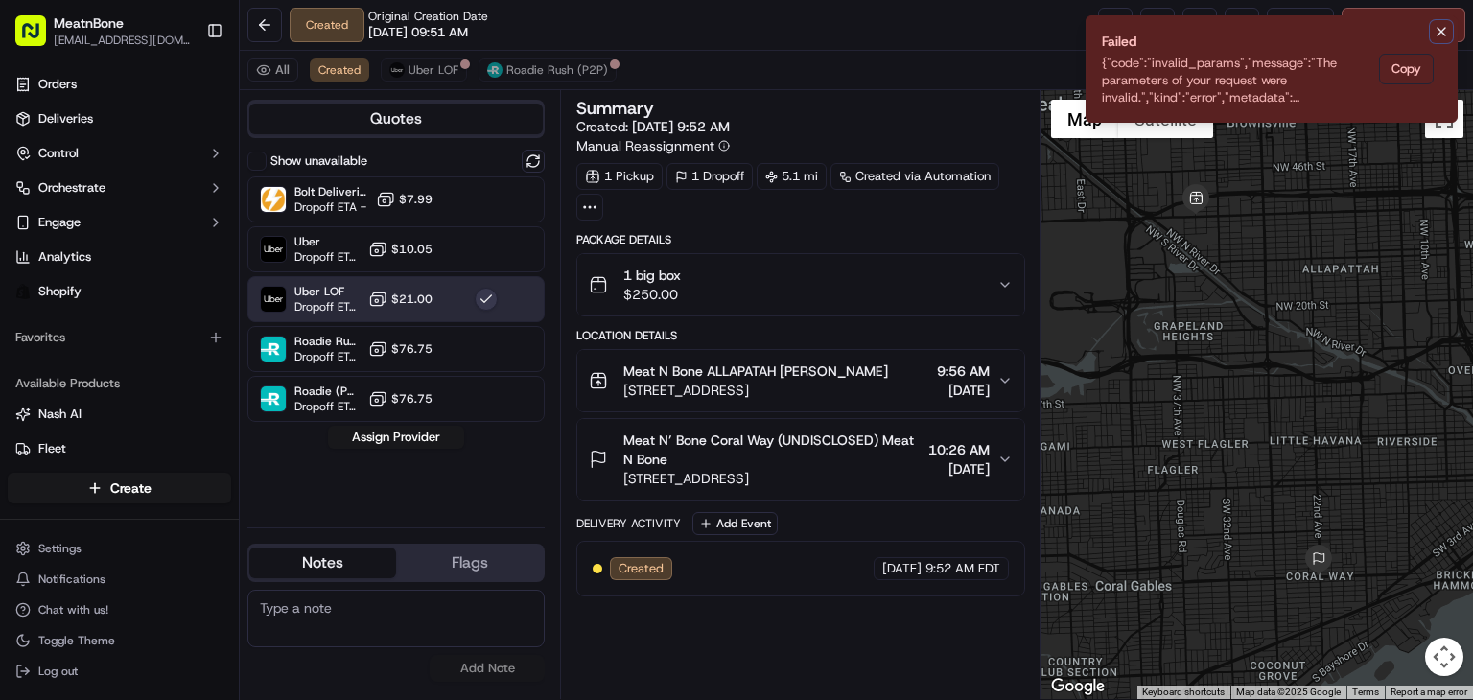
click at [1430, 28] on button "Notifications (F8)" at bounding box center [1441, 31] width 23 height 23
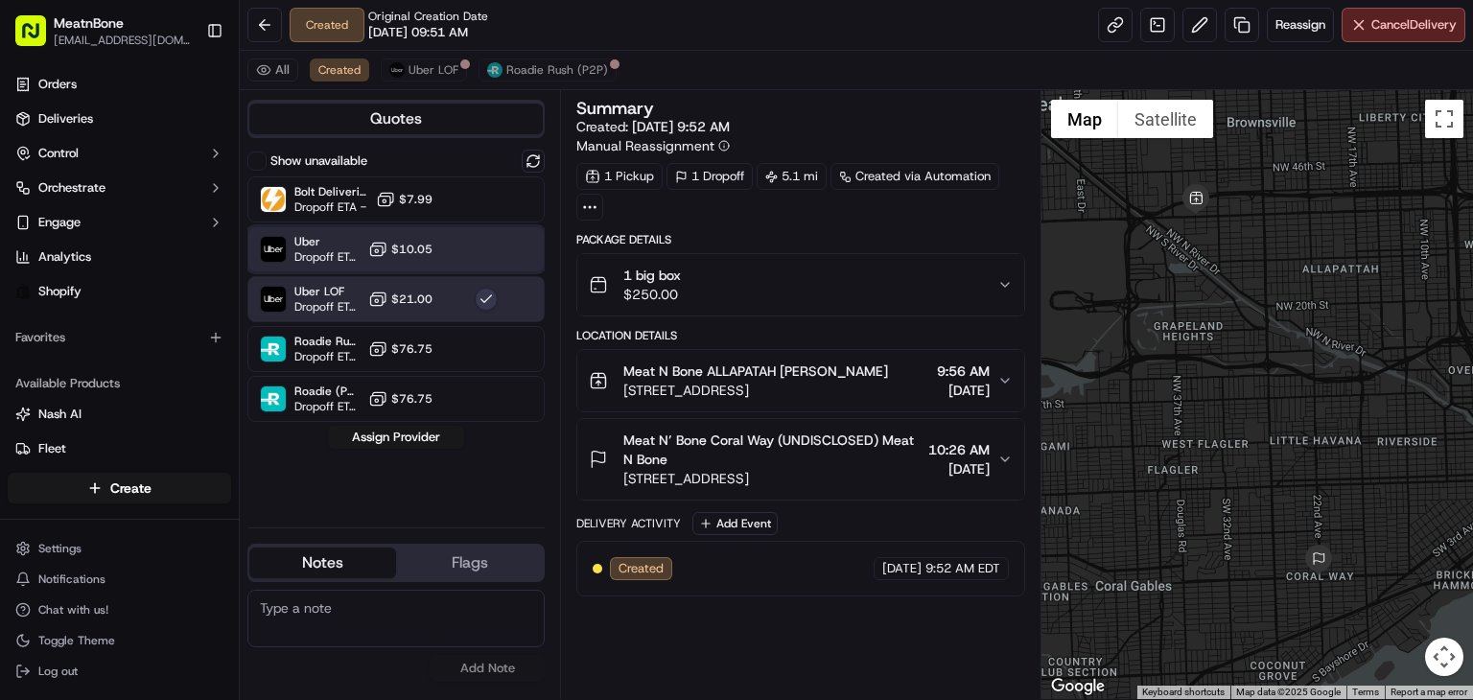
click at [434, 247] on div "Uber Dropoff ETA 39 minutes $10.05" at bounding box center [395, 249] width 297 height 46
click at [403, 432] on button "Assign Provider" at bounding box center [396, 437] width 136 height 23
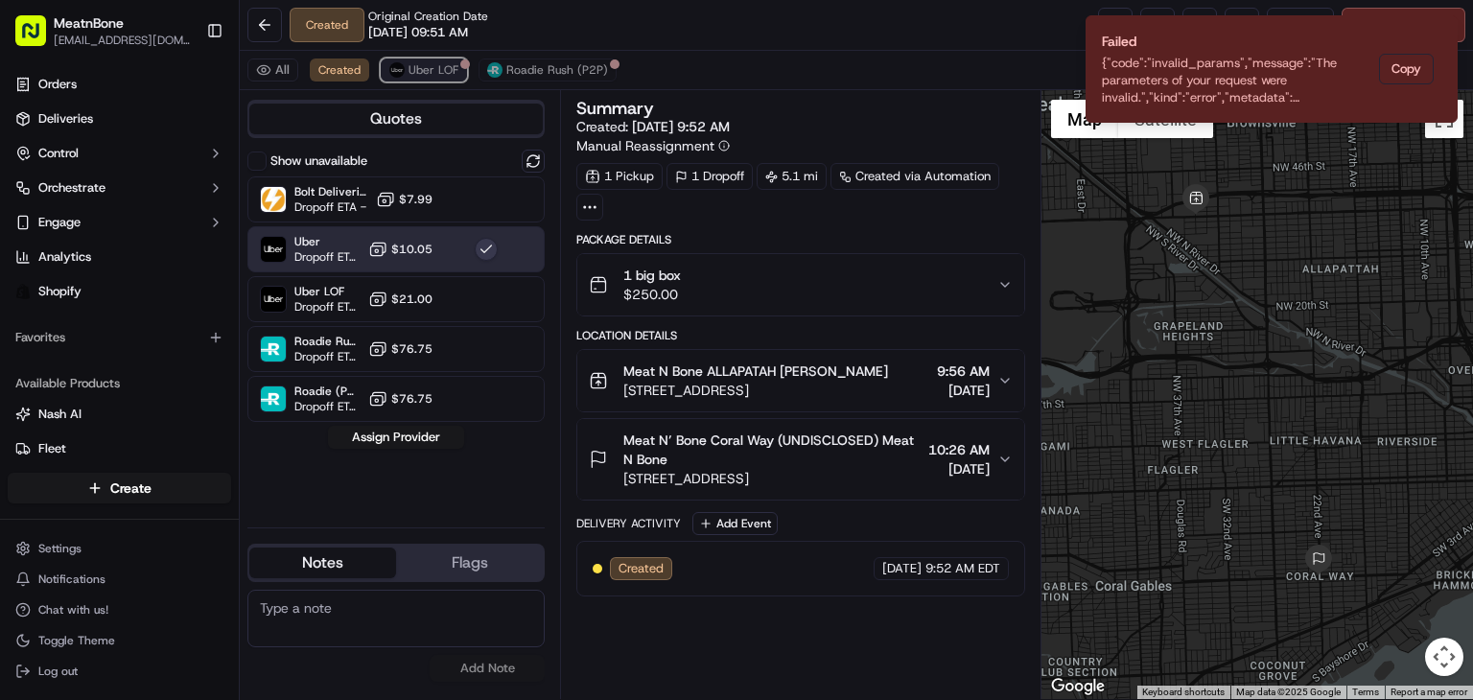
click at [409, 64] on span "Uber LOF" at bounding box center [434, 69] width 50 height 15
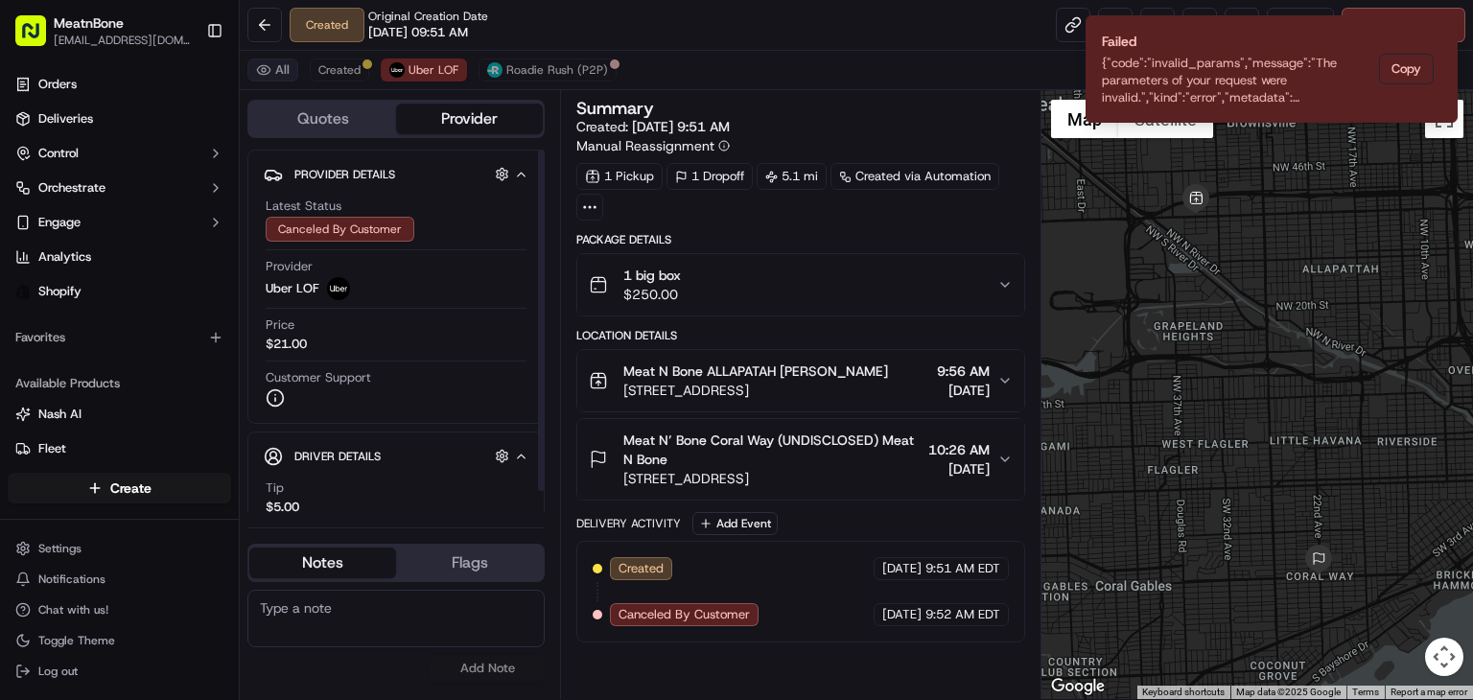
click at [270, 75] on button "All" at bounding box center [272, 69] width 51 height 23
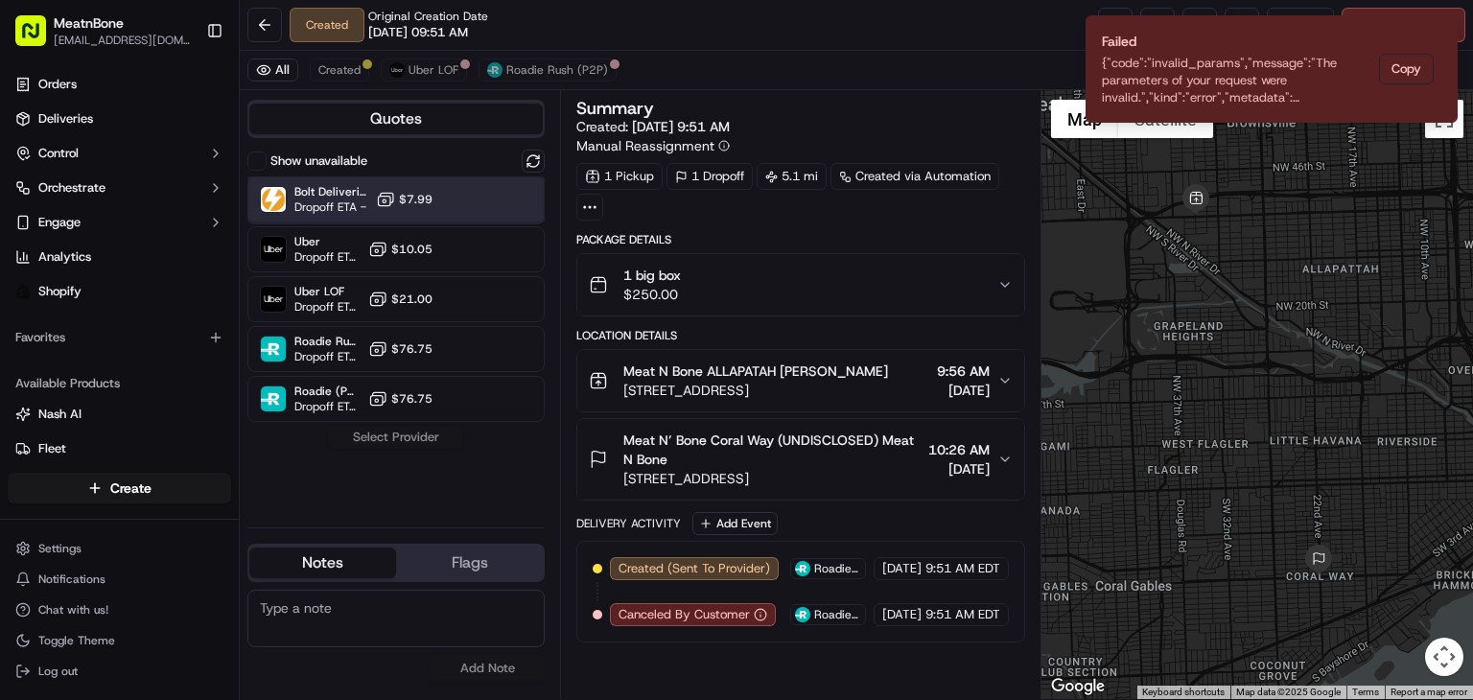
click at [489, 191] on div at bounding box center [486, 199] width 23 height 23
click at [400, 428] on button "Assign Provider" at bounding box center [396, 437] width 136 height 23
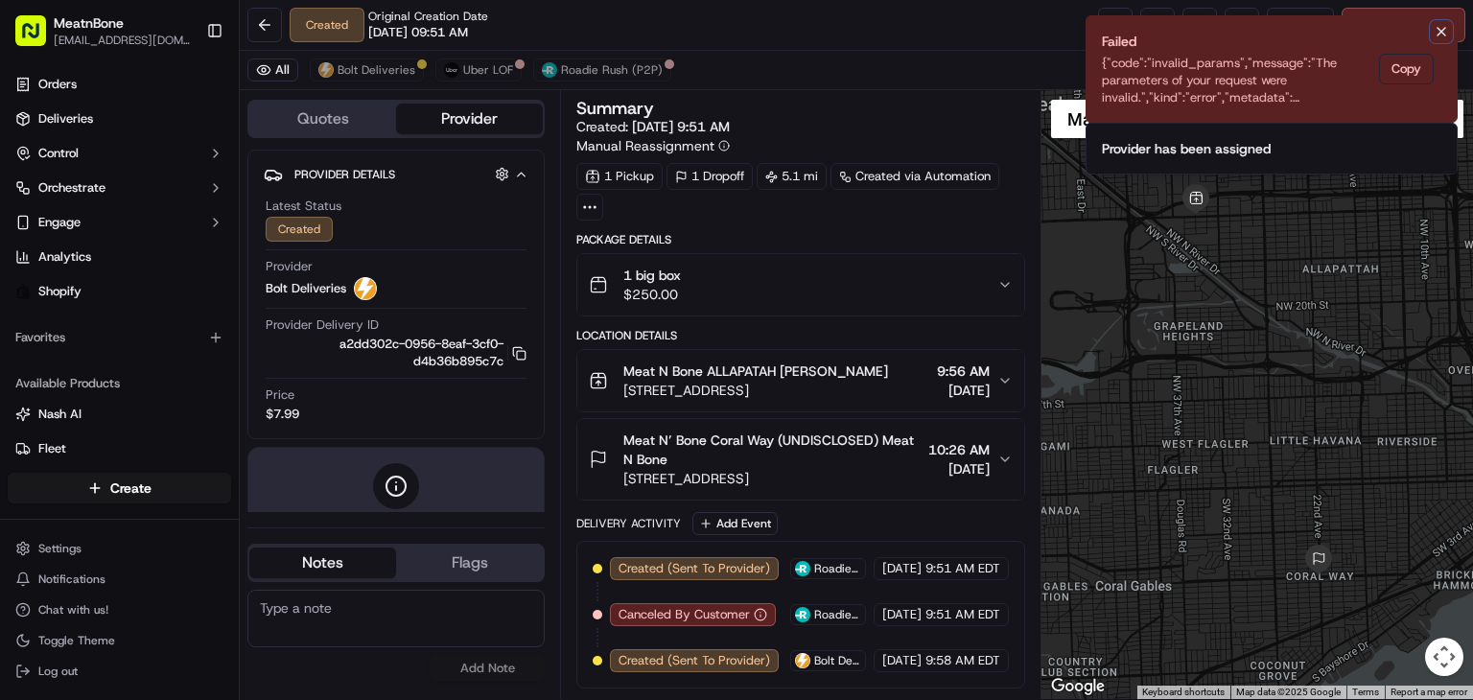
click at [1430, 33] on button "Notifications (F8)" at bounding box center [1441, 31] width 23 height 23
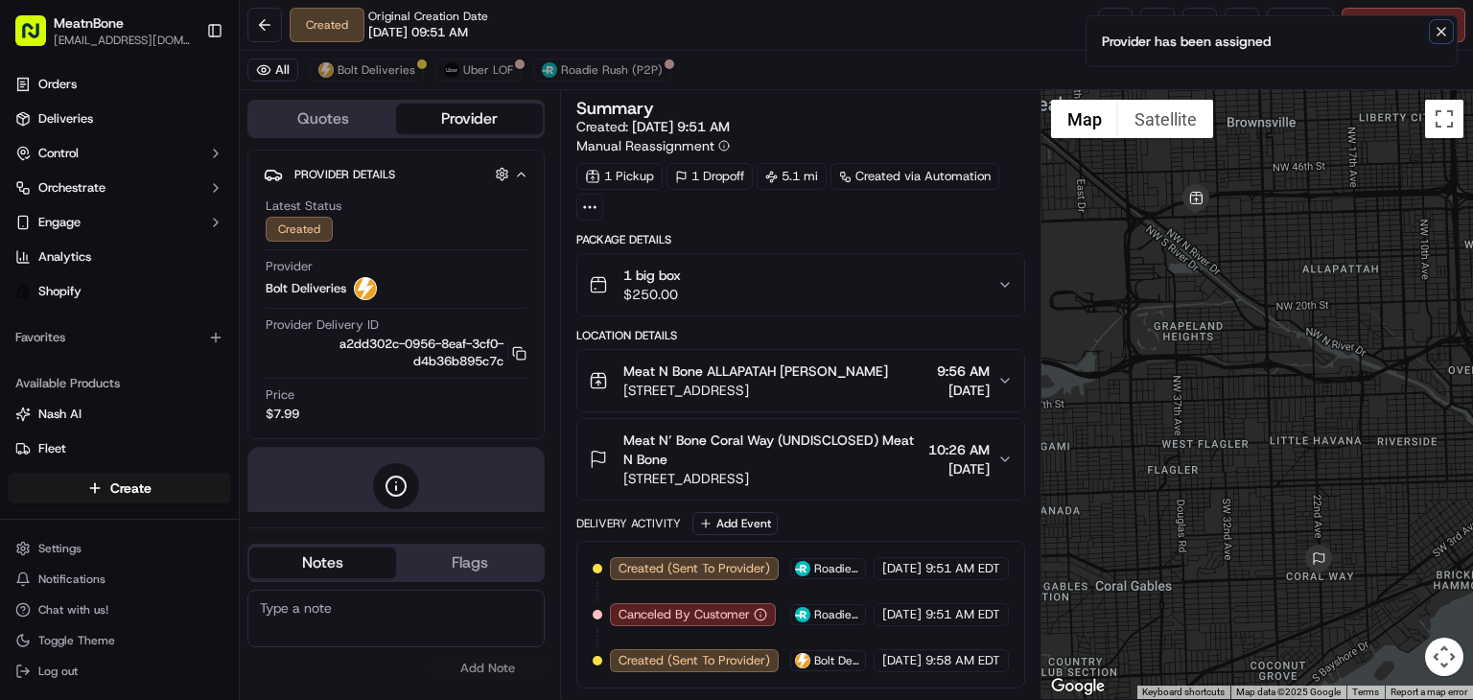
click at [1438, 29] on icon "Notifications (F8)" at bounding box center [1441, 32] width 8 height 8
click at [594, 500] on button "Meat N’ Bone Coral Way (UNDISCLOSED) Meat N Bone 2207 Coral Wy, Coral Gables, F…" at bounding box center [800, 459] width 447 height 81
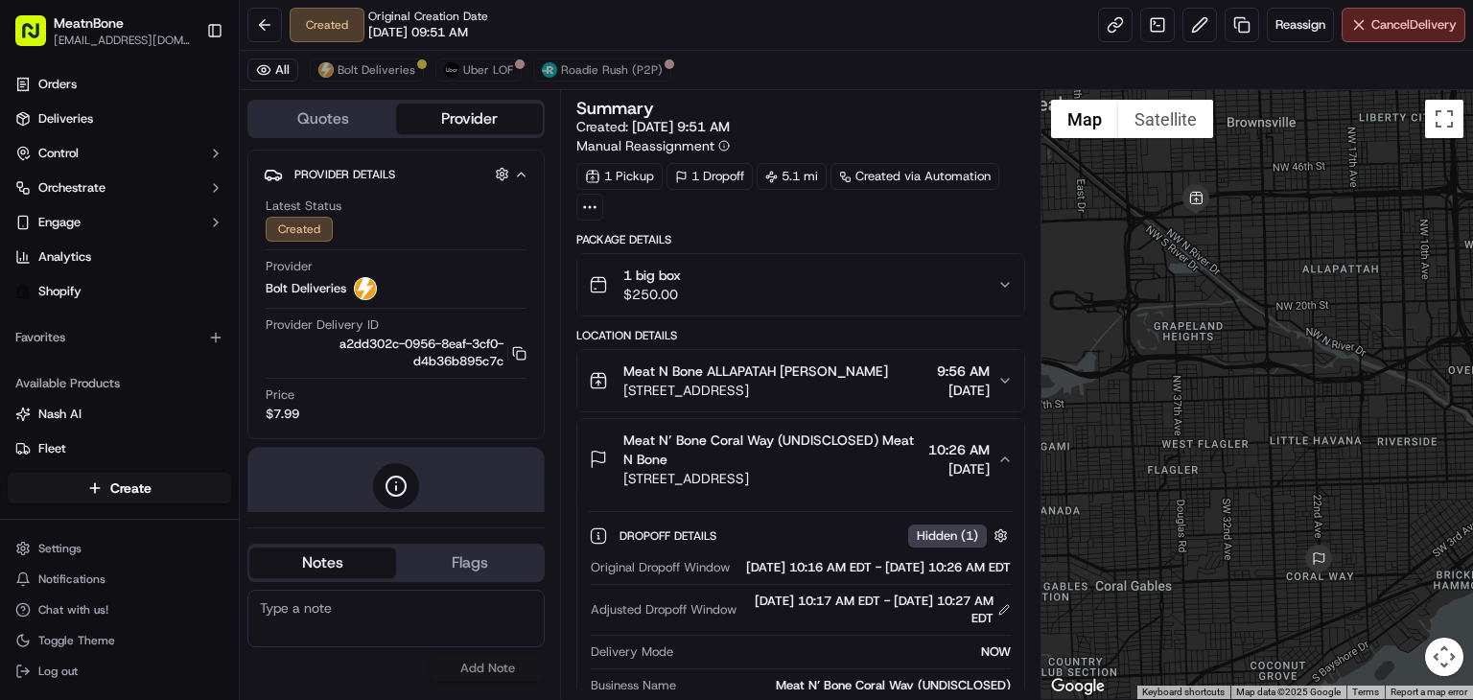
click at [738, 627] on div "Adjusted Dropoff Window 09/17/2025 10:17 AM EDT - 09/17/2025 10:27 AM EDT" at bounding box center [801, 610] width 420 height 35
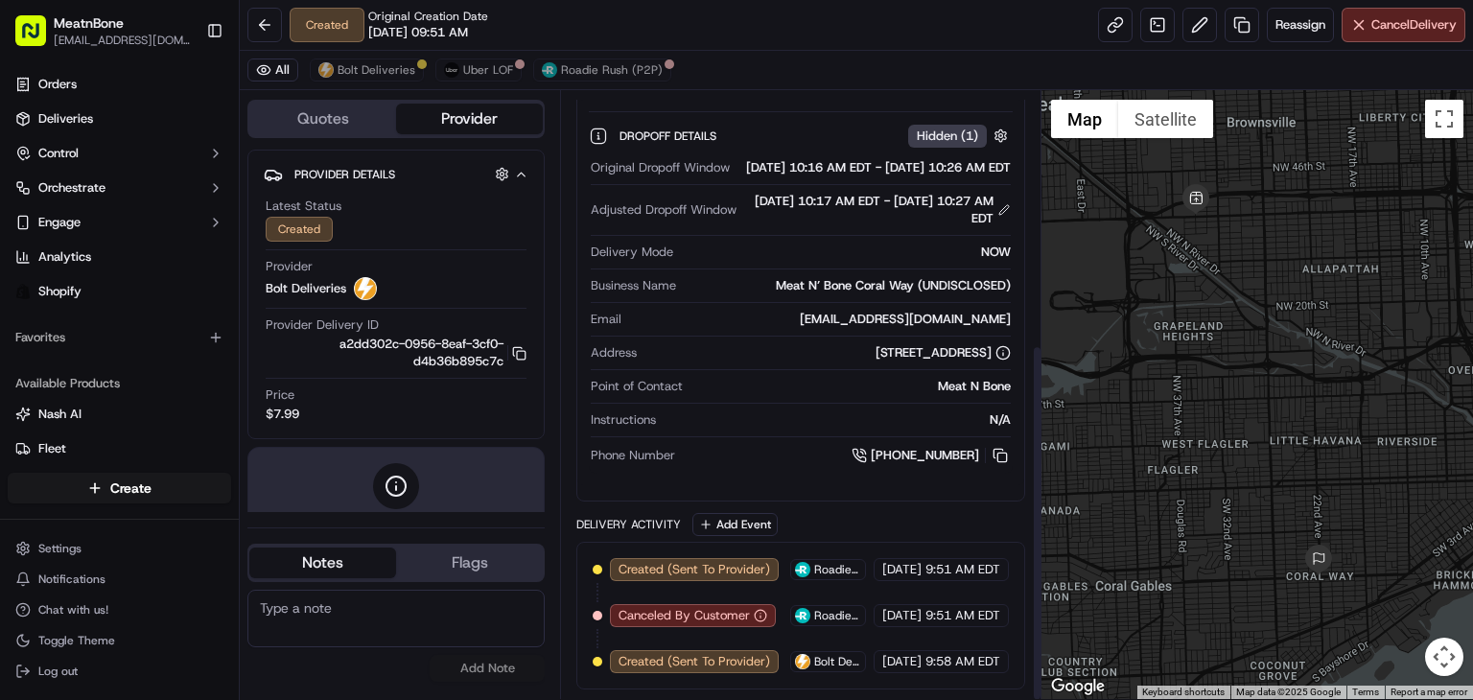
scroll to position [432, 0]
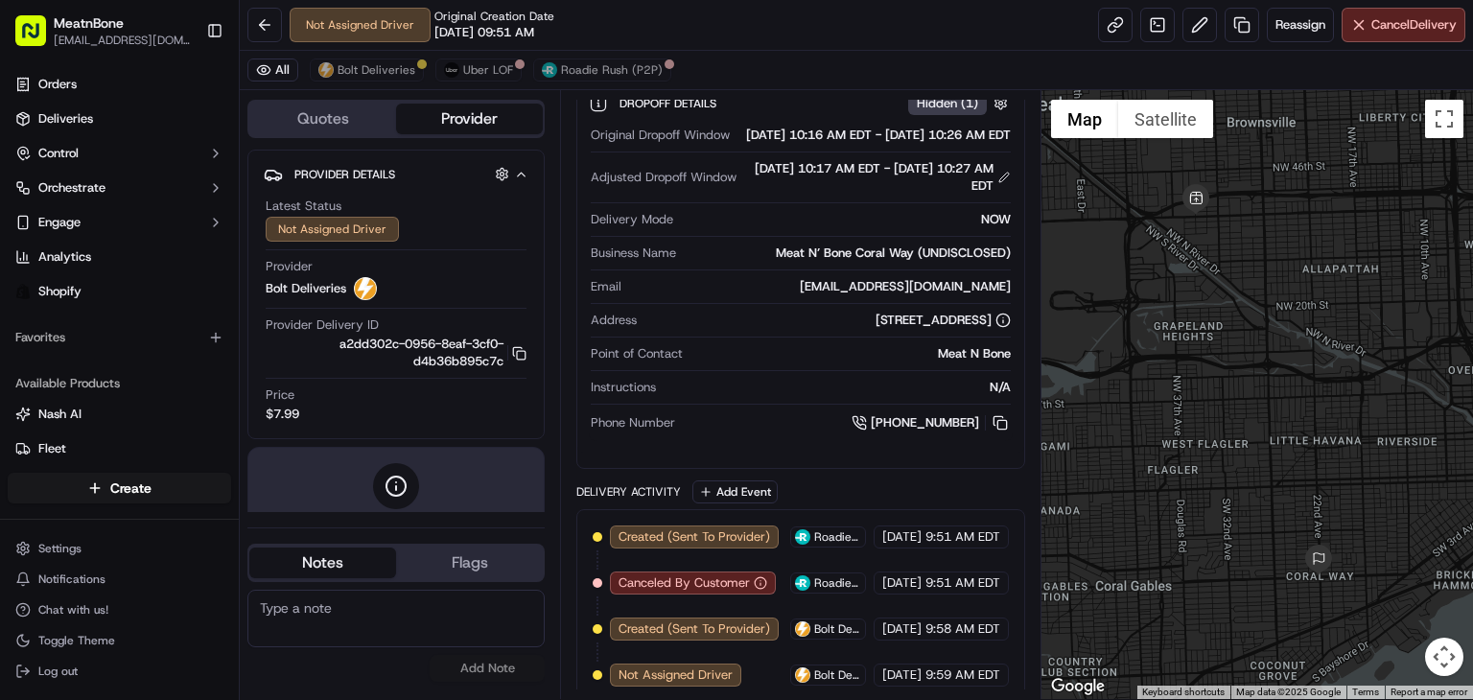
click at [799, 538] on div "Delivery Activity Add Event Created (Sent To Provider) Roadie Rush (P2P) 09/17/…" at bounding box center [800, 591] width 449 height 222
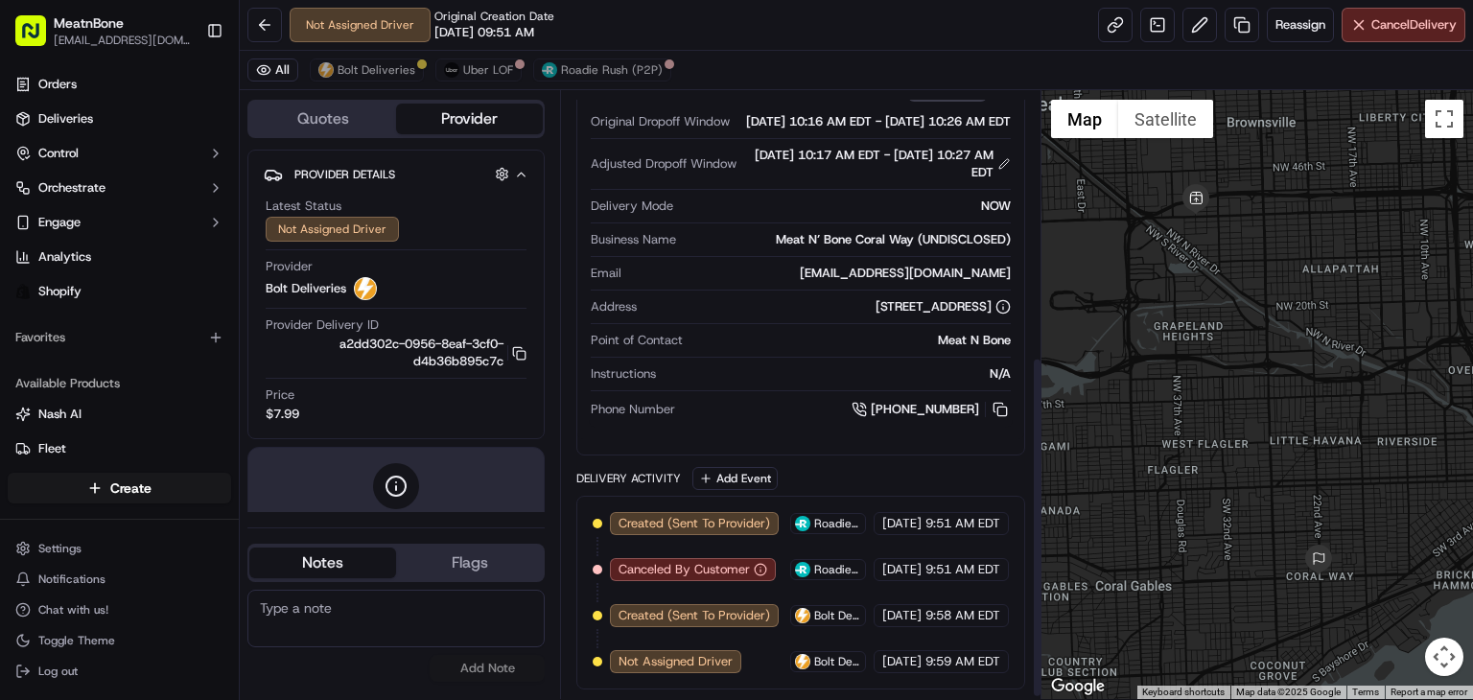
scroll to position [478, 0]
click at [357, 74] on span "Bolt Deliveries" at bounding box center [377, 69] width 78 height 15
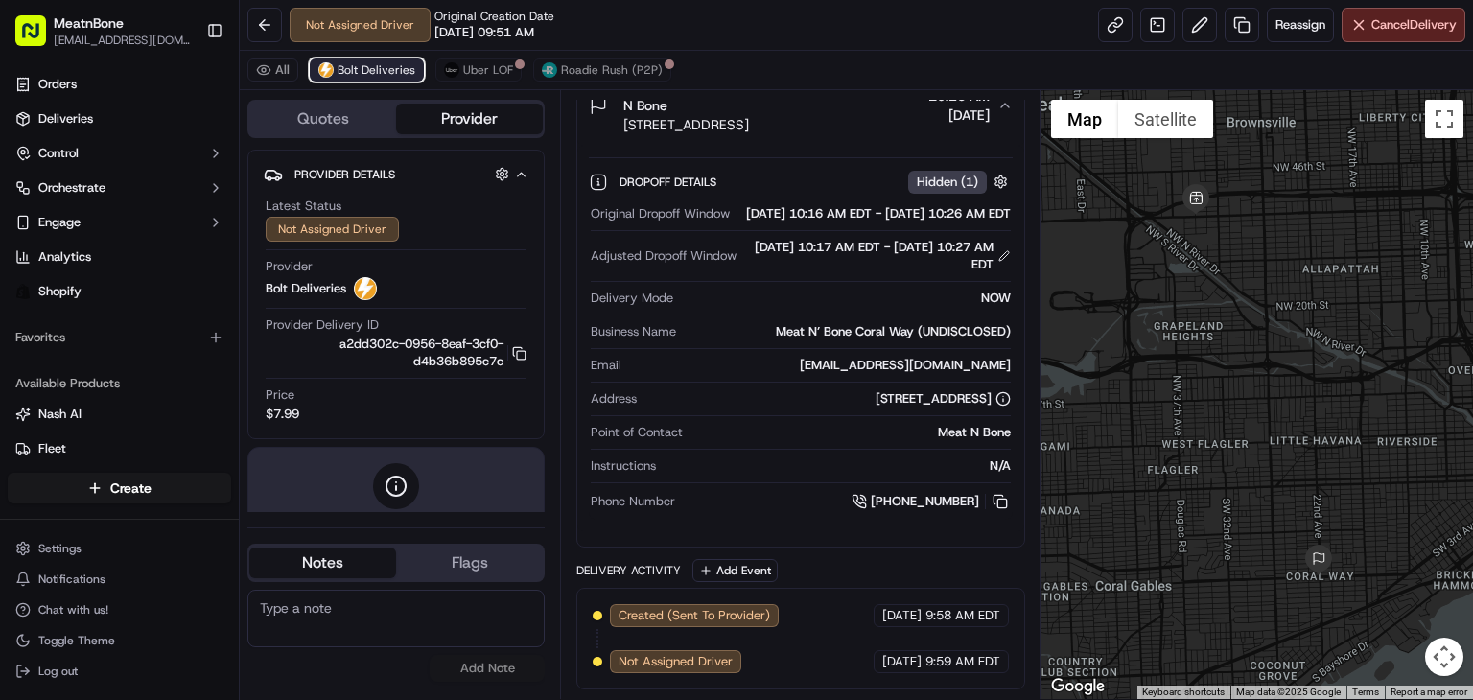
scroll to position [386, 0]
click at [1290, 19] on span "Reassign" at bounding box center [1300, 24] width 50 height 17
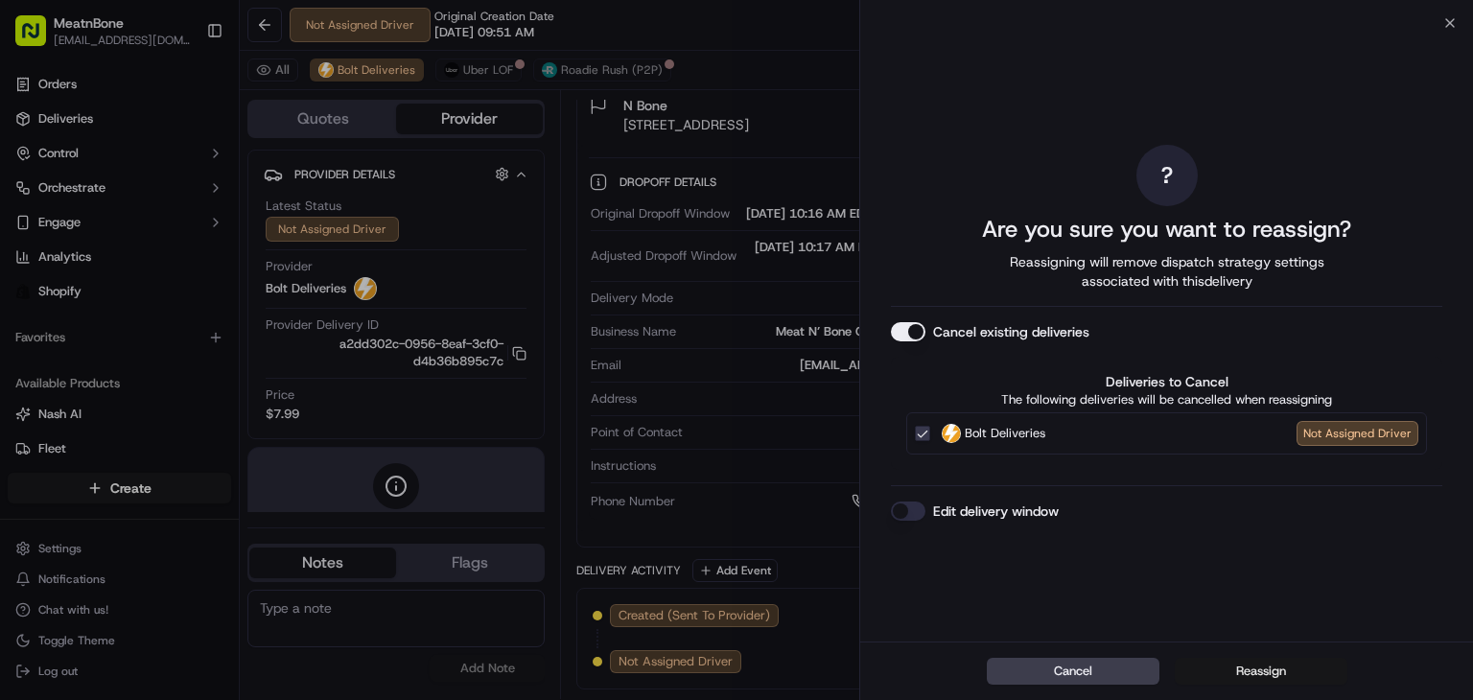
click at [1275, 668] on button "Reassign" at bounding box center [1261, 671] width 173 height 27
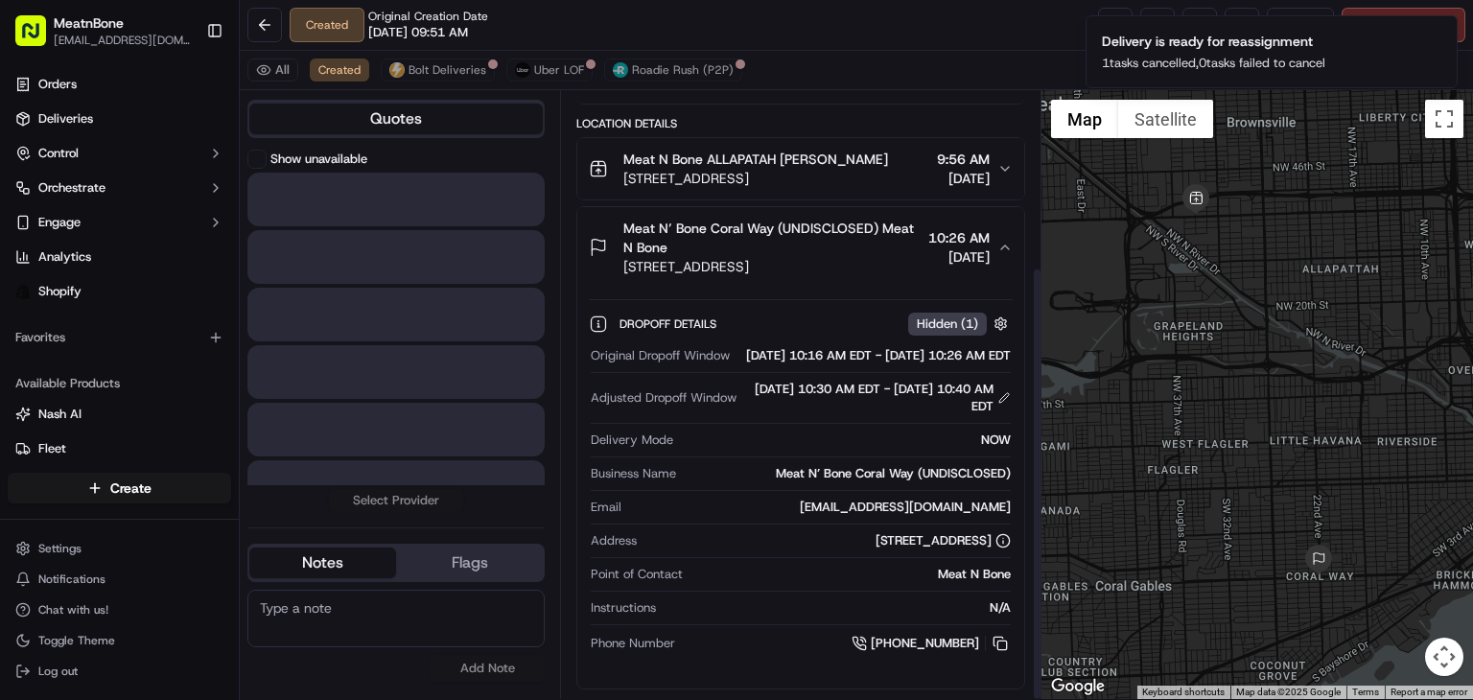
scroll to position [245, 0]
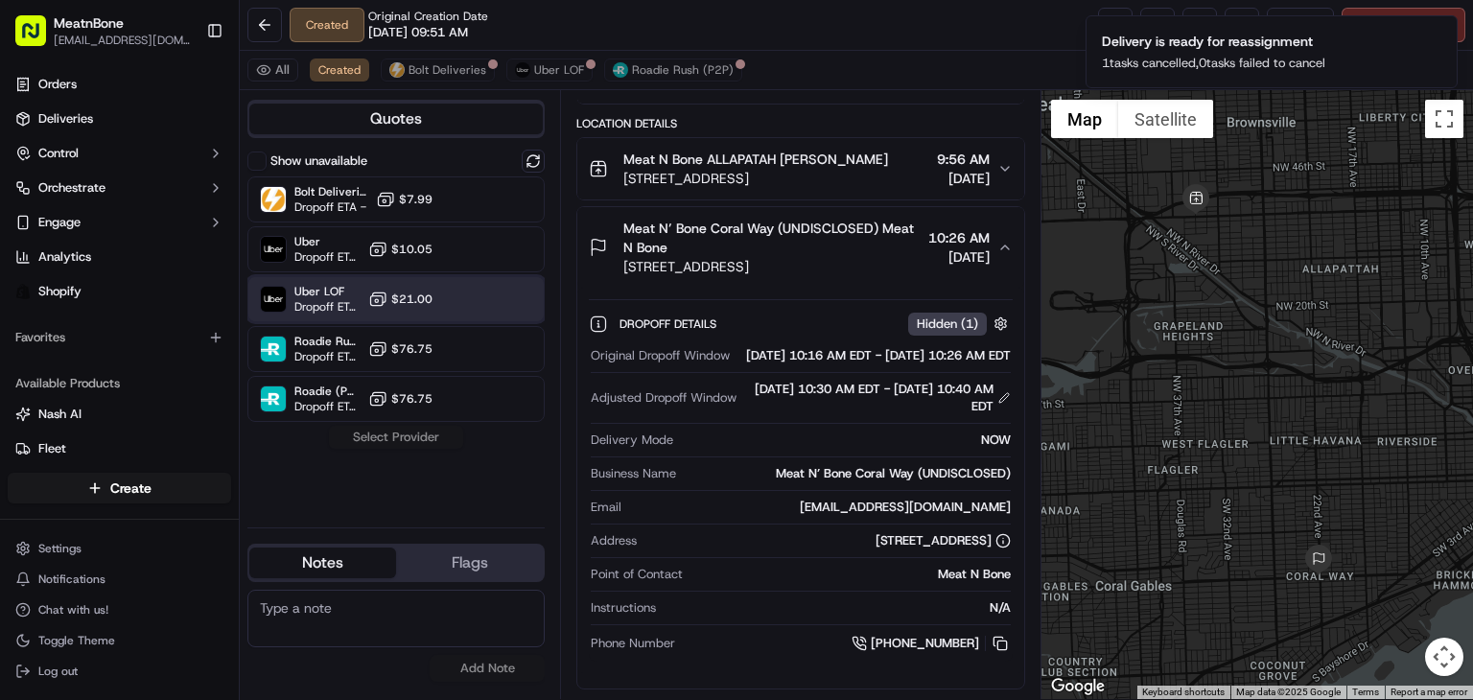
click at [432, 310] on div "Uber LOF Dropoff ETA 44 minutes $21.00" at bounding box center [395, 299] width 297 height 46
click at [403, 438] on button "Assign Provider" at bounding box center [396, 437] width 136 height 23
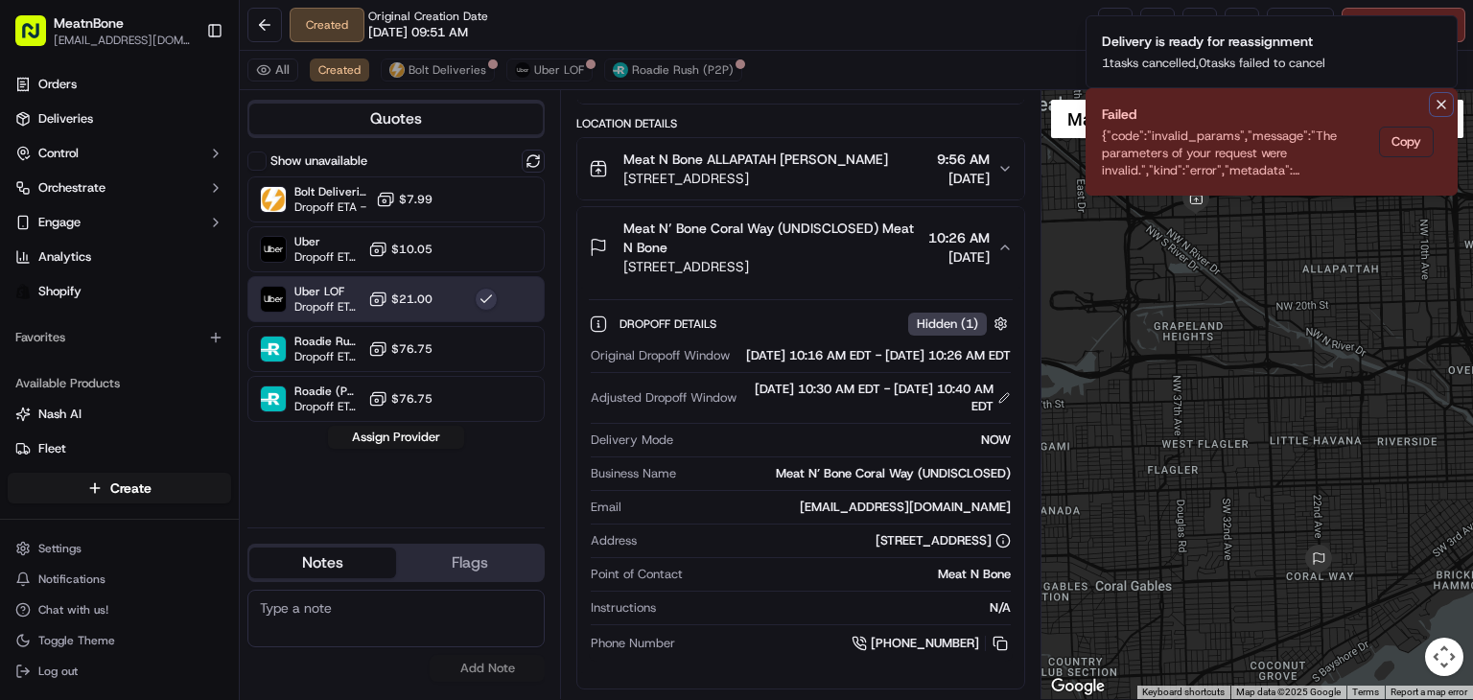
click at [1438, 103] on icon "Notifications (F8)" at bounding box center [1441, 104] width 15 height 15
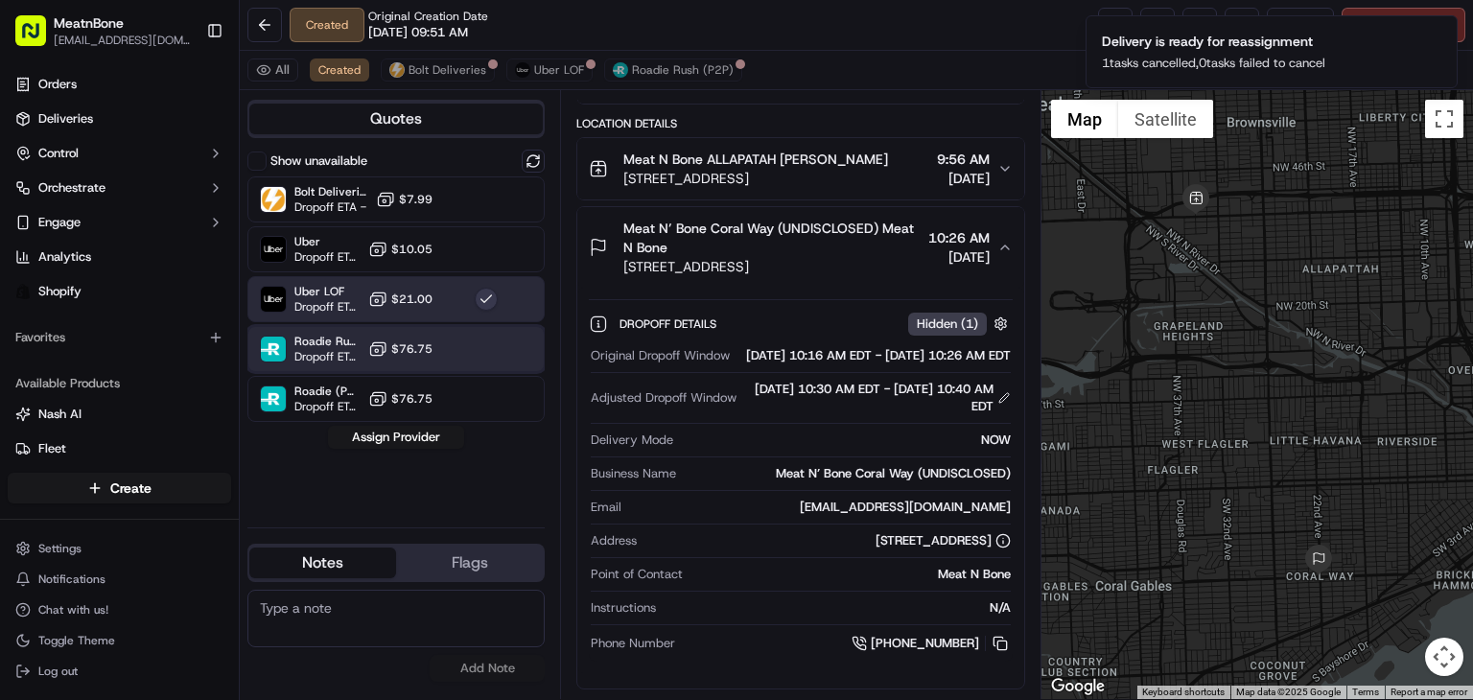
click at [439, 359] on div "Roadie Rush (P2P) Dropoff ETA - $76.75" at bounding box center [395, 349] width 297 height 46
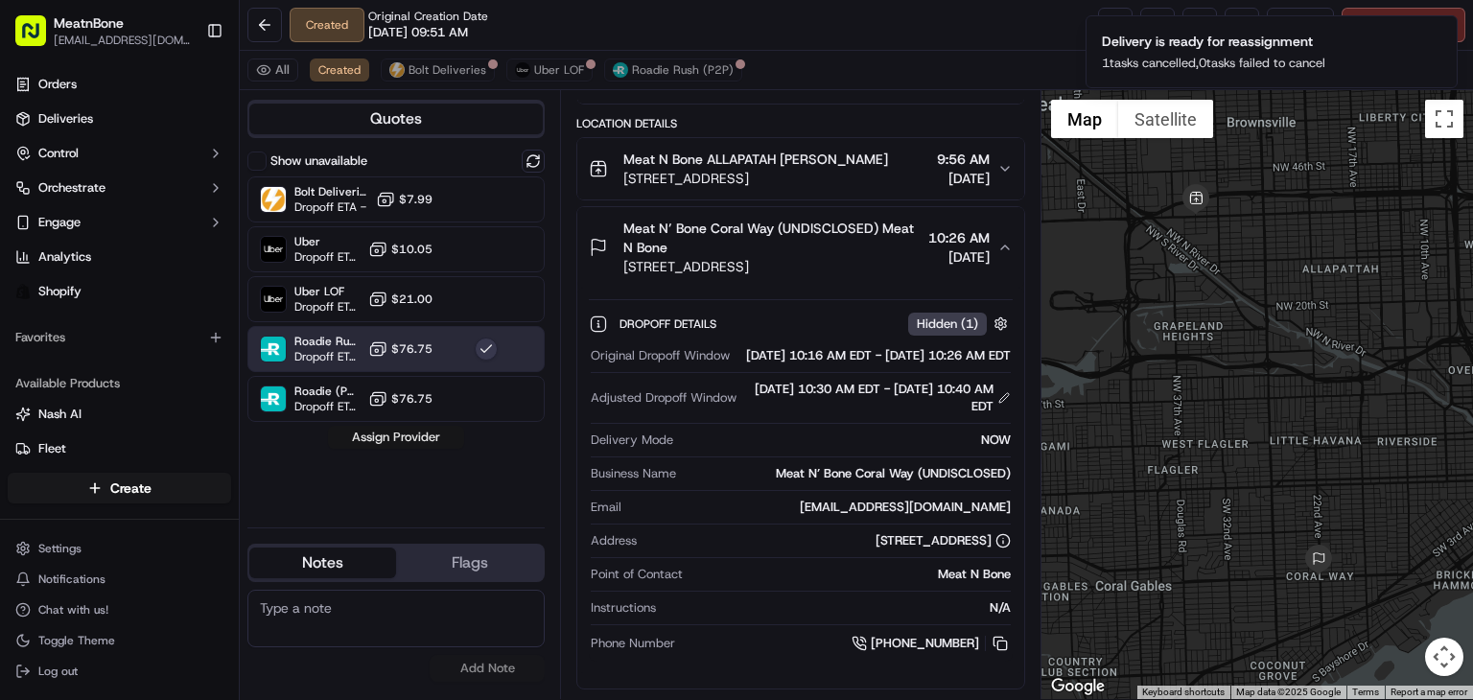
click at [414, 433] on button "Assign Provider" at bounding box center [396, 437] width 136 height 23
click at [414, 433] on div "Show unavailable Bolt Deliveries Dropoff ETA - $7.99 Uber Dropoff ETA 49 minute…" at bounding box center [395, 331] width 297 height 362
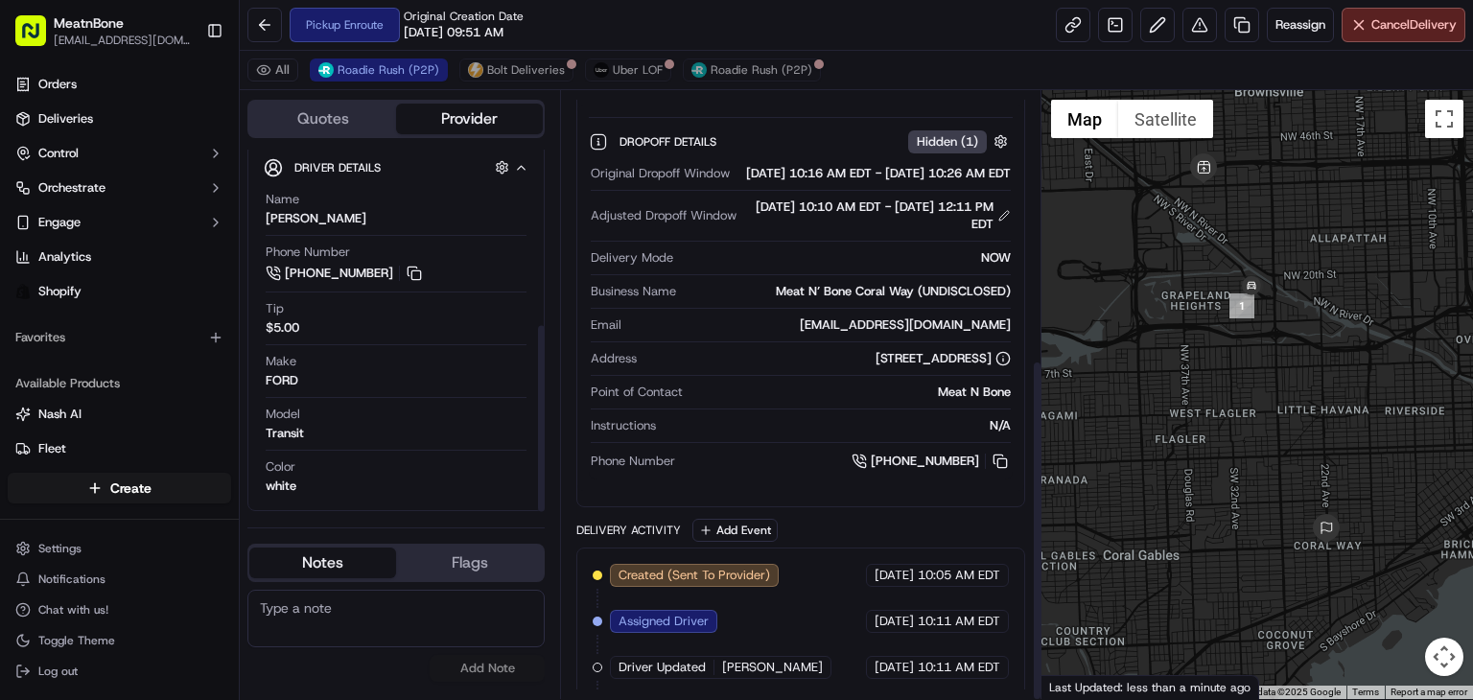
scroll to position [478, 0]
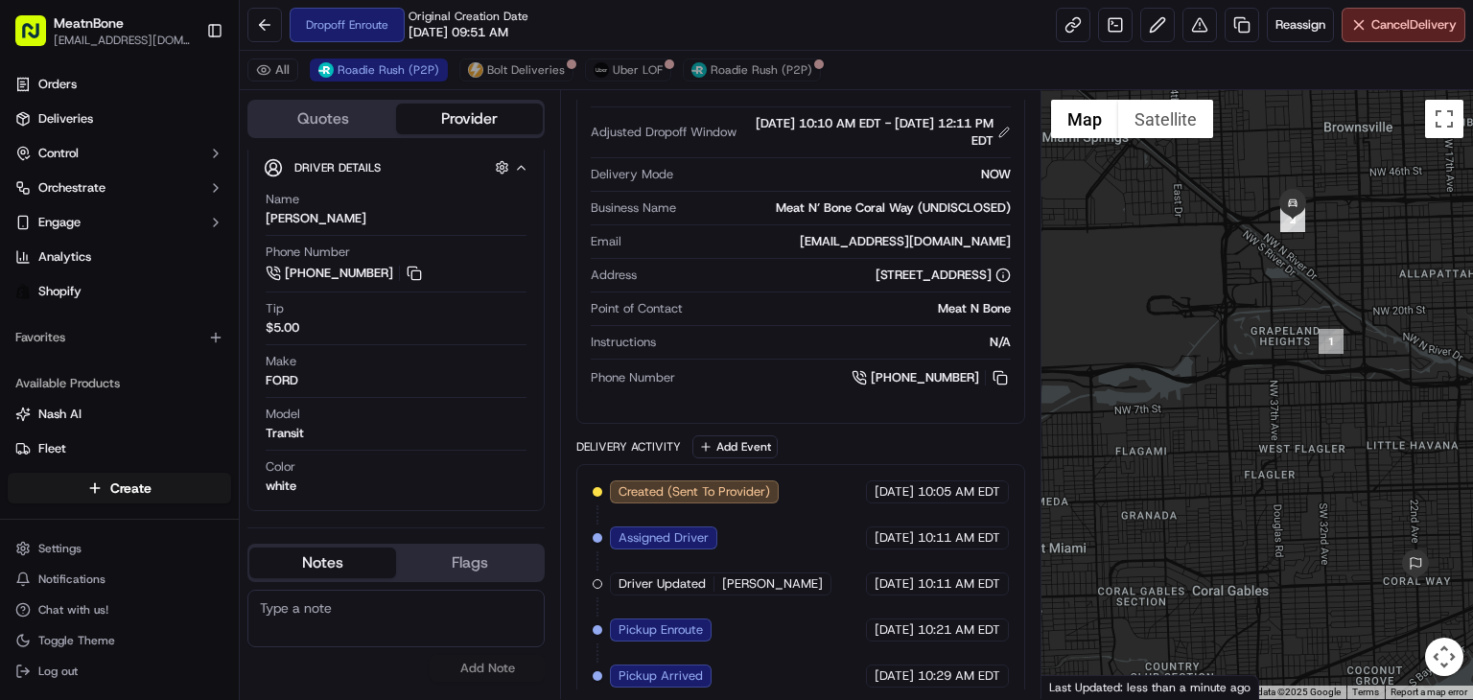
click at [896, 593] on span "[DATE]" at bounding box center [894, 583] width 39 height 17
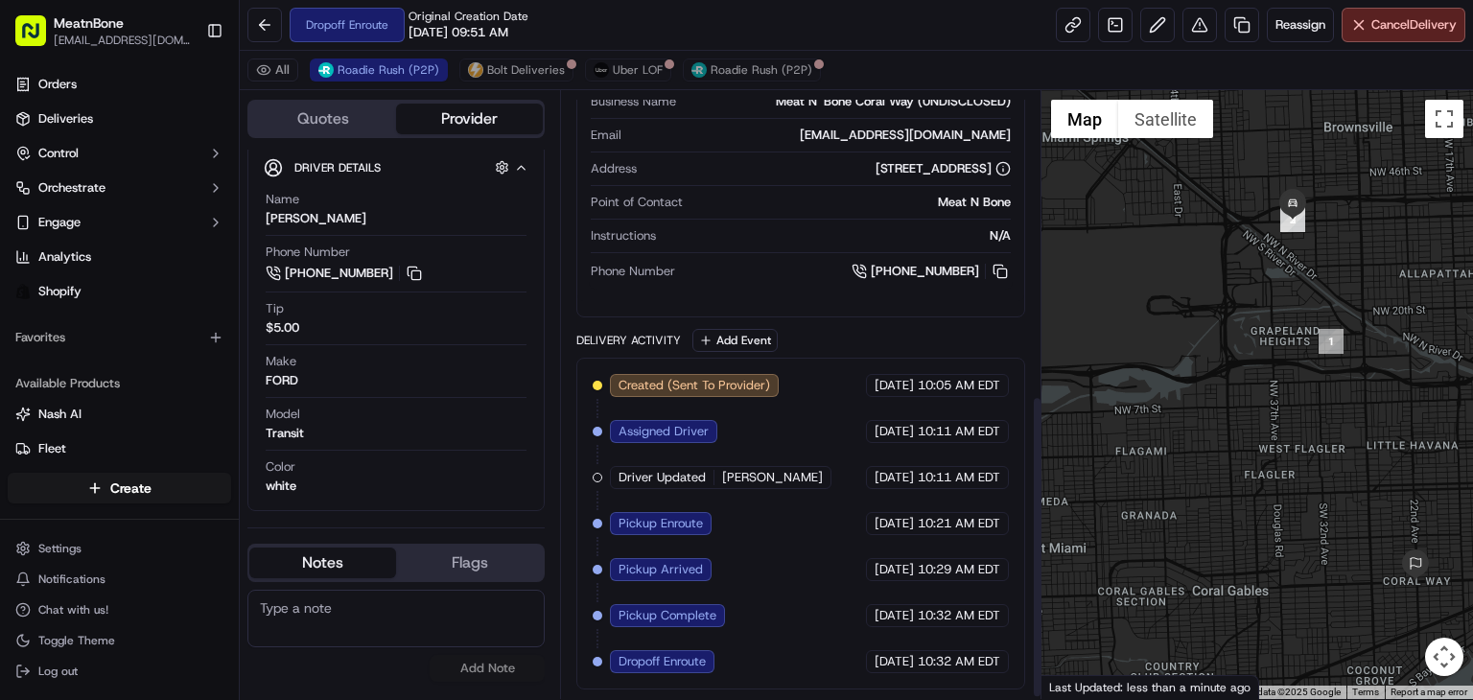
scroll to position [615, 0]
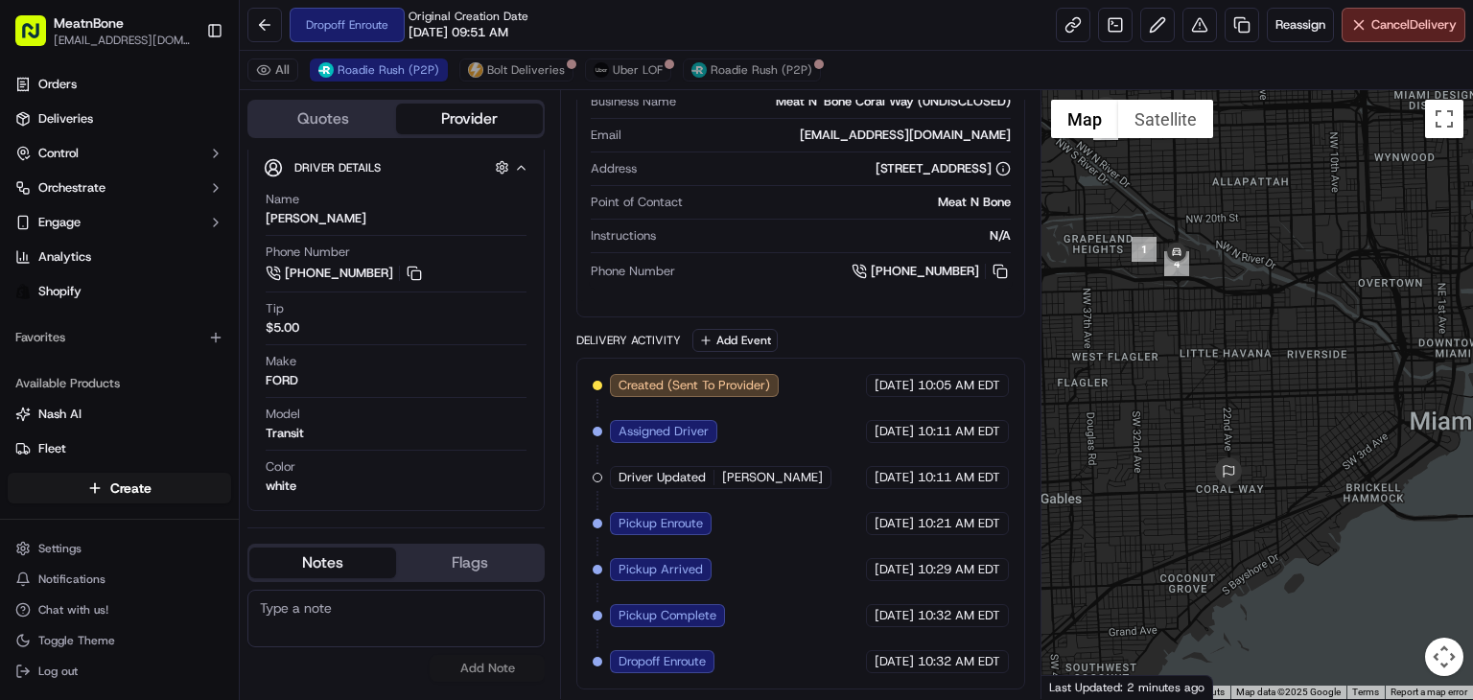
drag, startPoint x: 1336, startPoint y: 403, endPoint x: 1153, endPoint y: 271, distance: 225.4
click at [1153, 271] on div at bounding box center [1257, 394] width 432 height 609
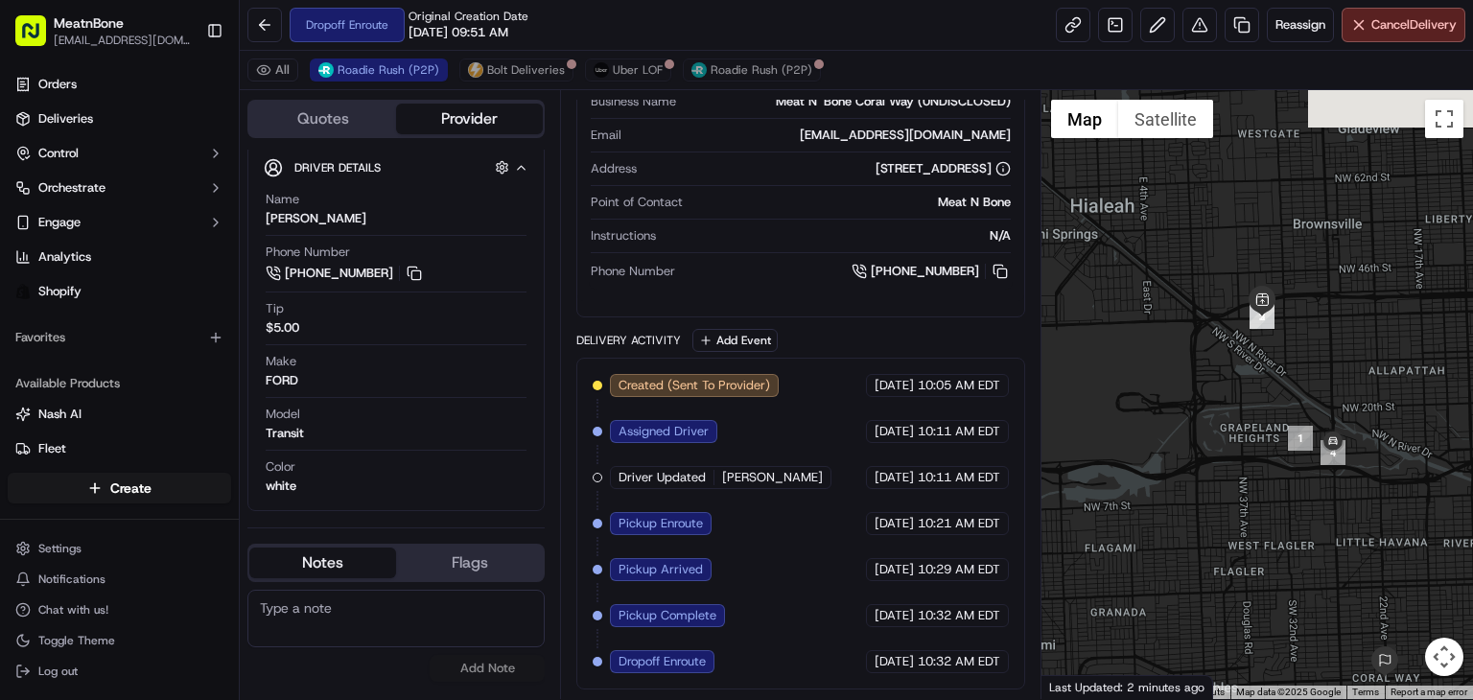
drag, startPoint x: 1170, startPoint y: 212, endPoint x: 1249, endPoint y: 642, distance: 436.7
click at [1249, 642] on div at bounding box center [1257, 394] width 432 height 609
